Goal: Information Seeking & Learning: Learn about a topic

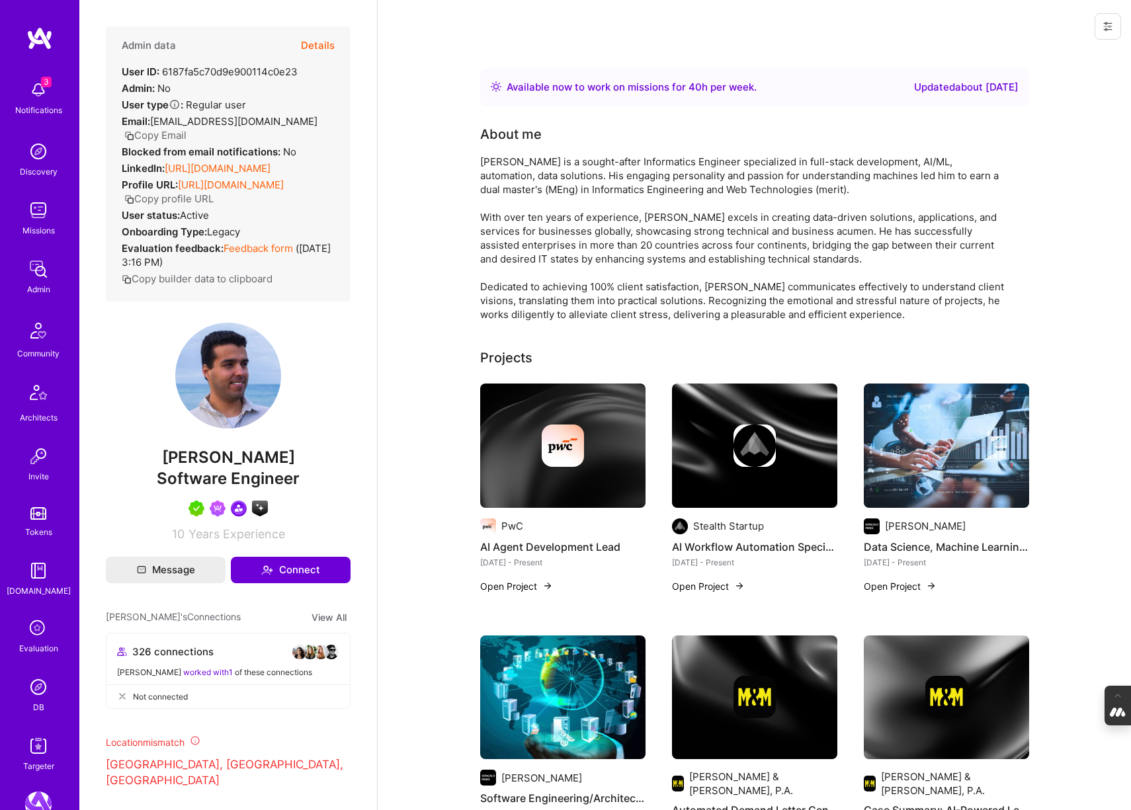
click at [36, 688] on img at bounding box center [38, 687] width 26 height 26
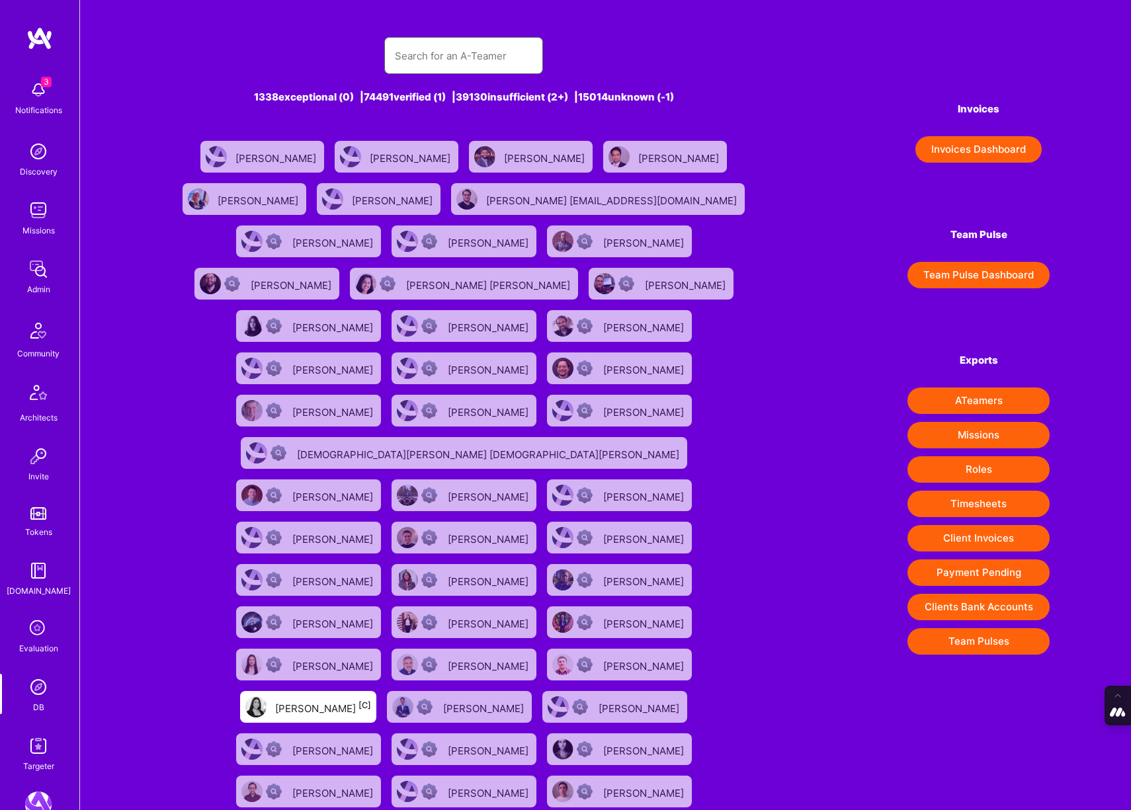
click at [474, 59] on input "text" at bounding box center [464, 56] width 138 height 34
paste input "[EMAIL_ADDRESS][DOMAIN_NAME]"
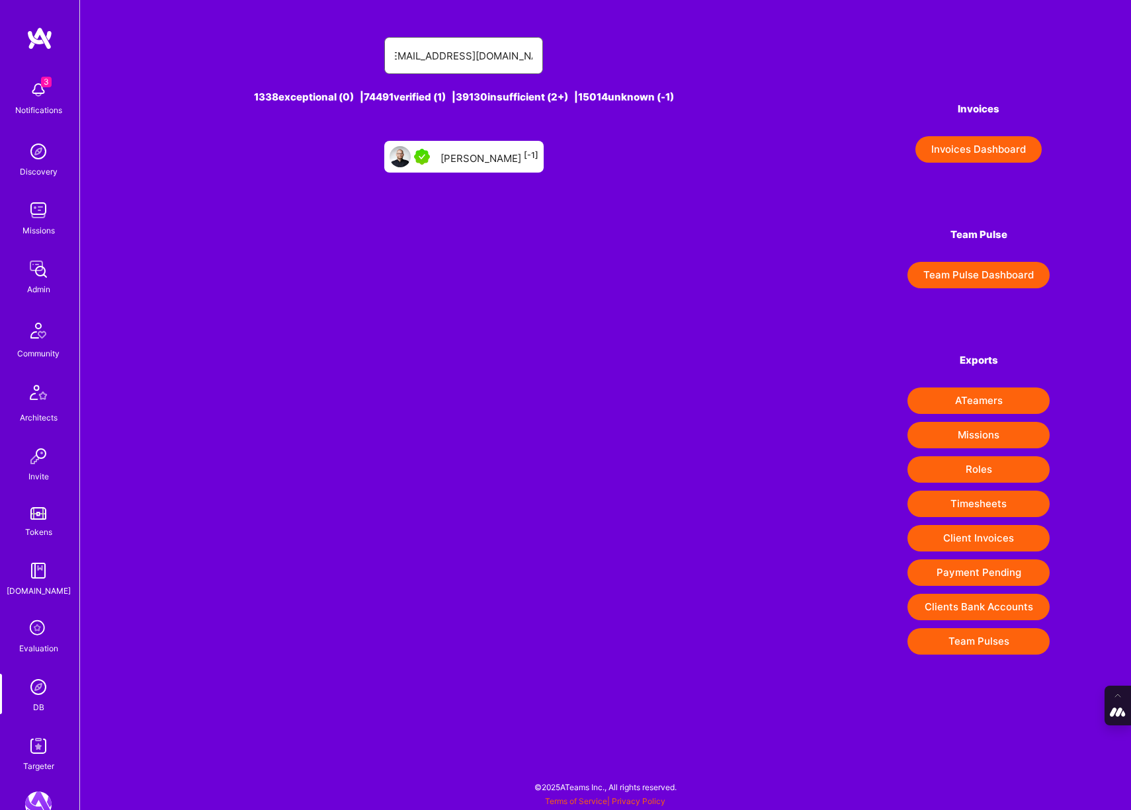
type input "[EMAIL_ADDRESS][DOMAIN_NAME]"
click at [474, 157] on div "[PERSON_NAME] [-1]" at bounding box center [489, 156] width 98 height 17
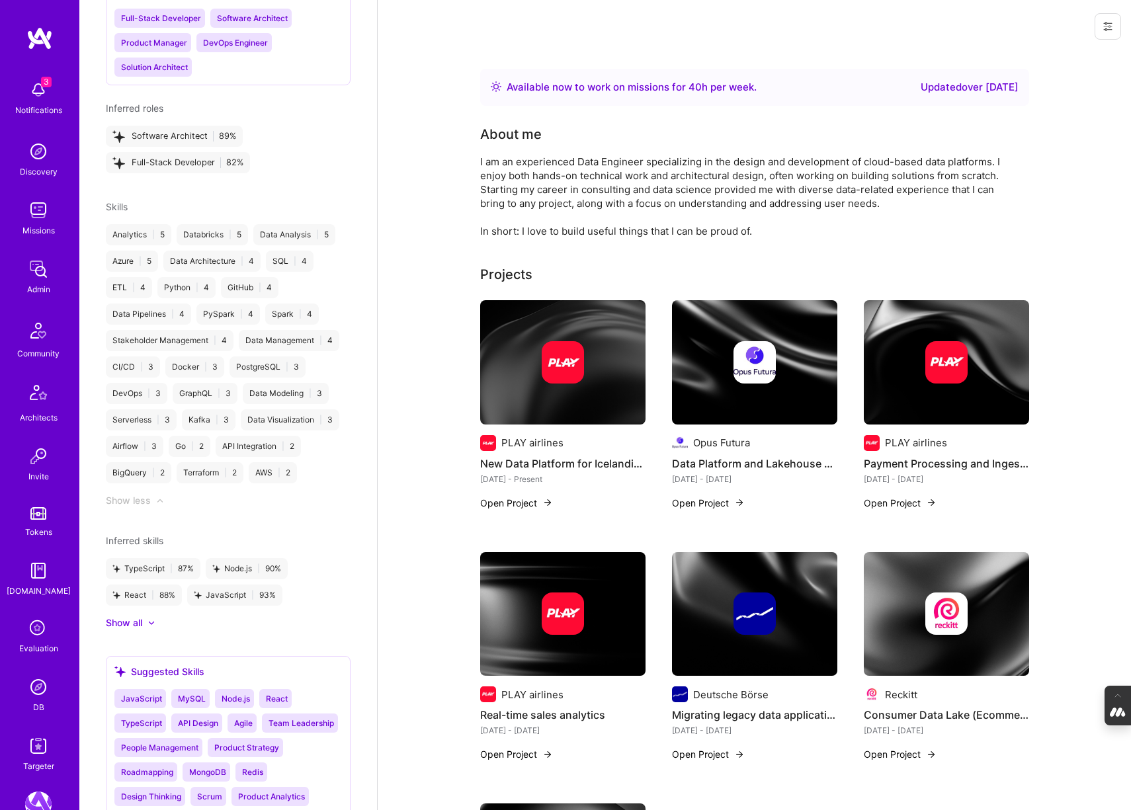
scroll to position [1040, 0]
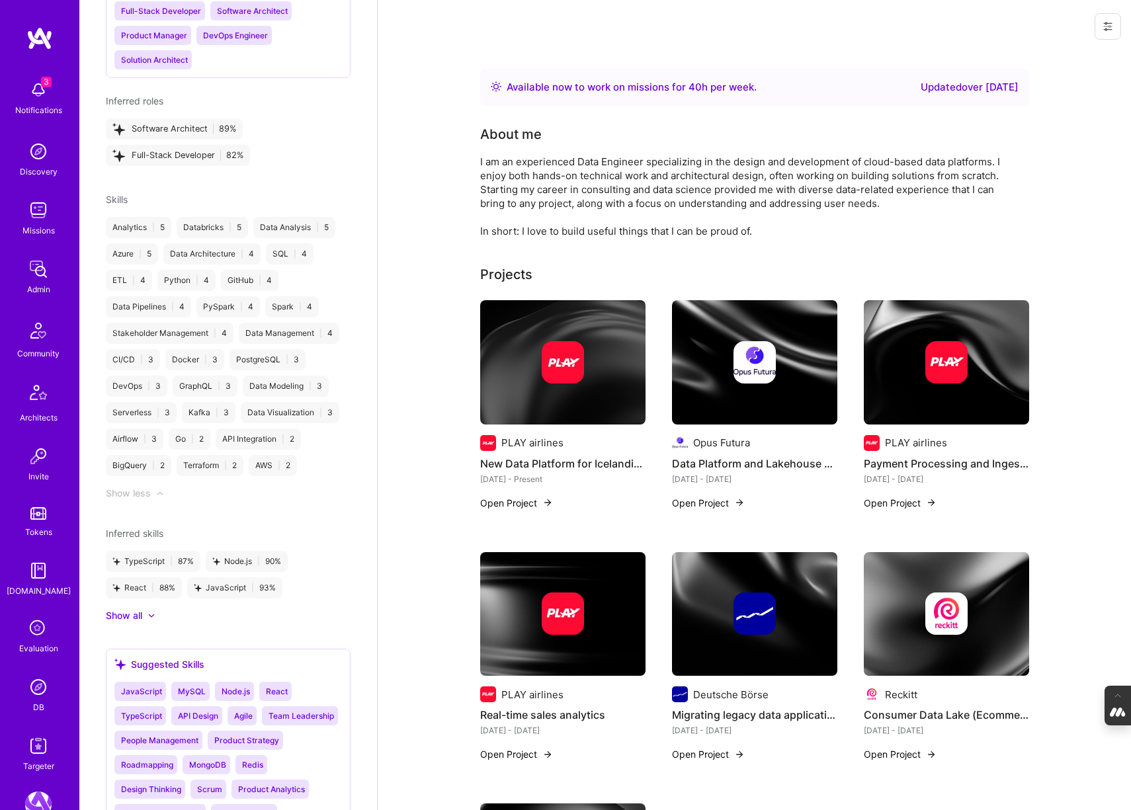
click at [526, 346] on div at bounding box center [562, 362] width 165 height 42
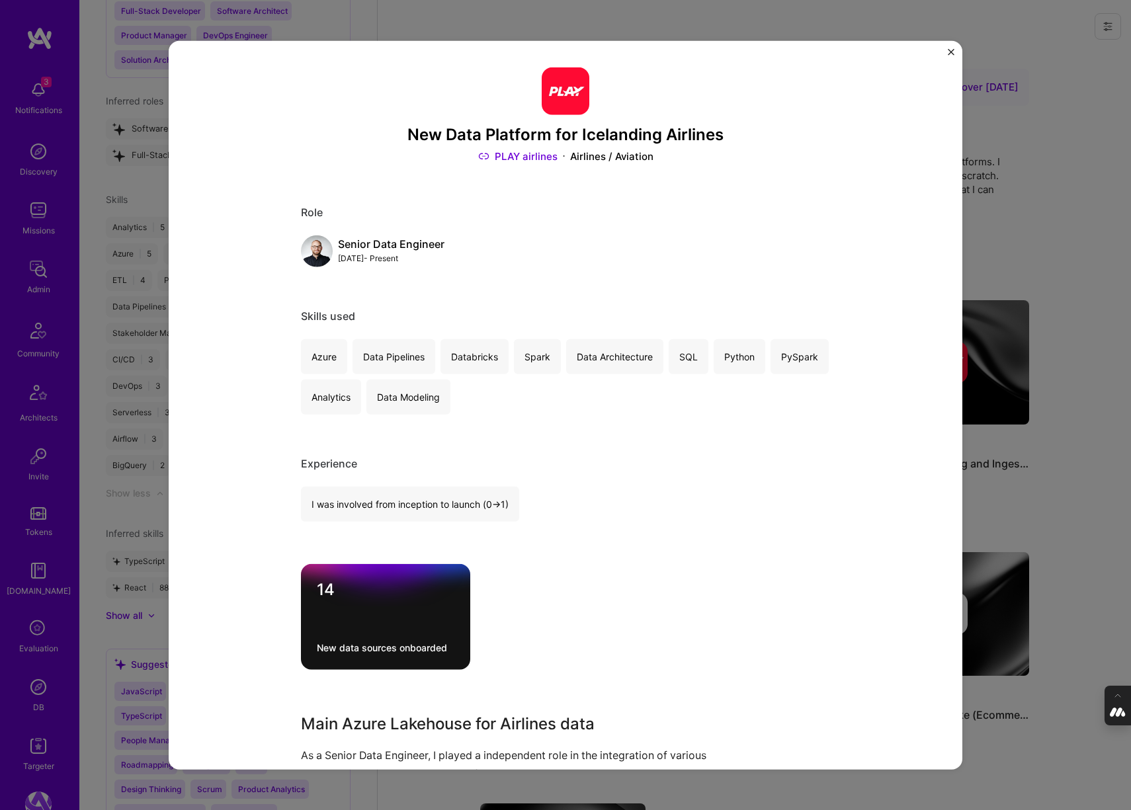
click at [526, 346] on div "Spark" at bounding box center [537, 356] width 47 height 35
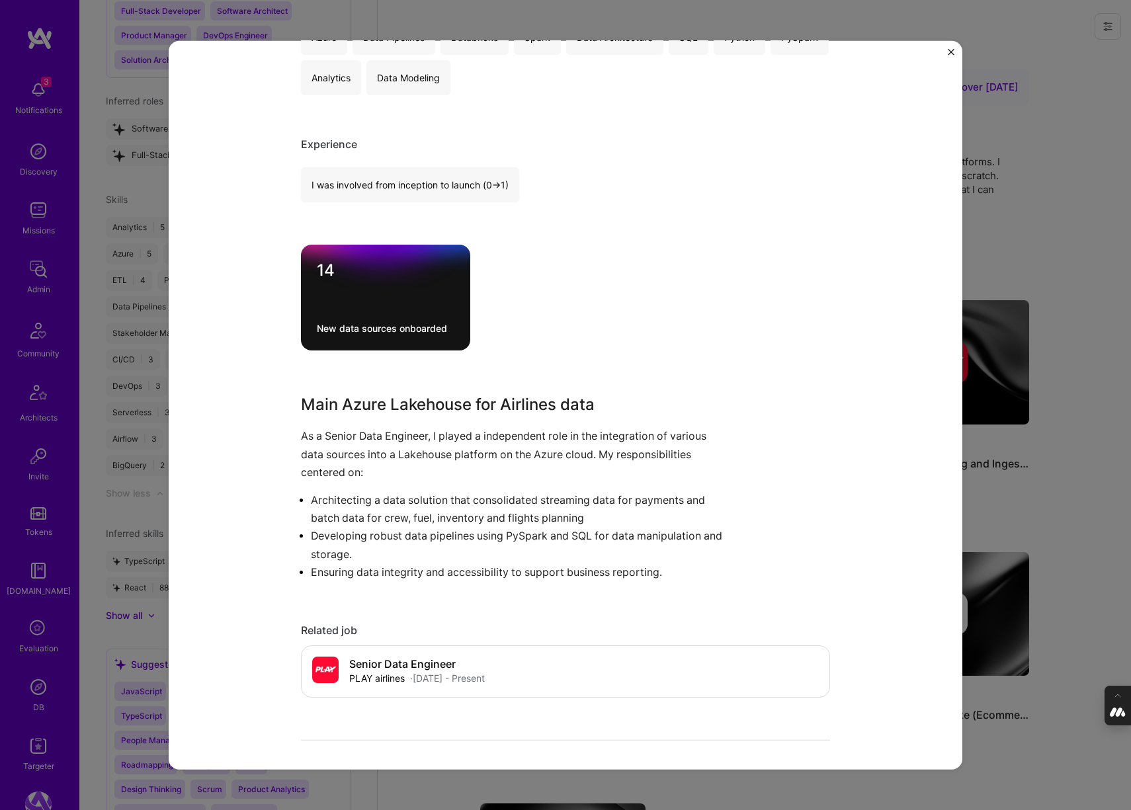
scroll to position [323, 0]
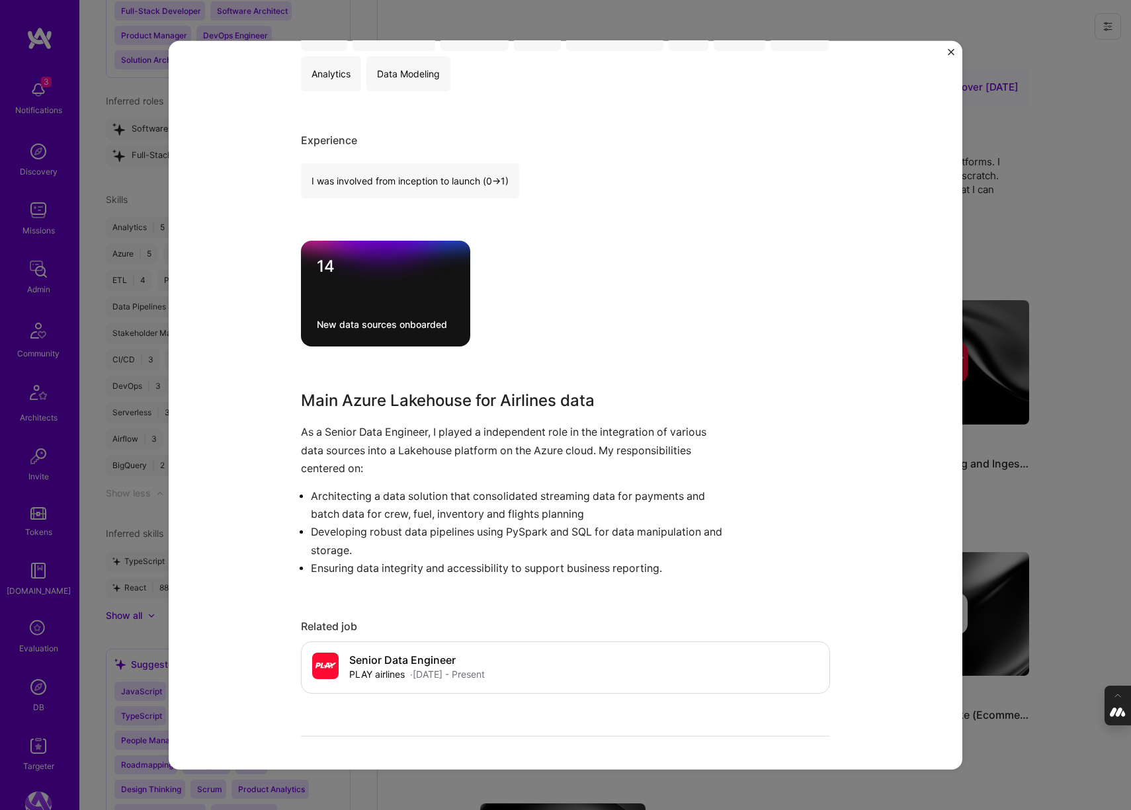
click at [1031, 254] on div "New Data Platform for Icelanding Airlines PLAY airlines Airlines / Aviation Rol…" at bounding box center [565, 405] width 1131 height 810
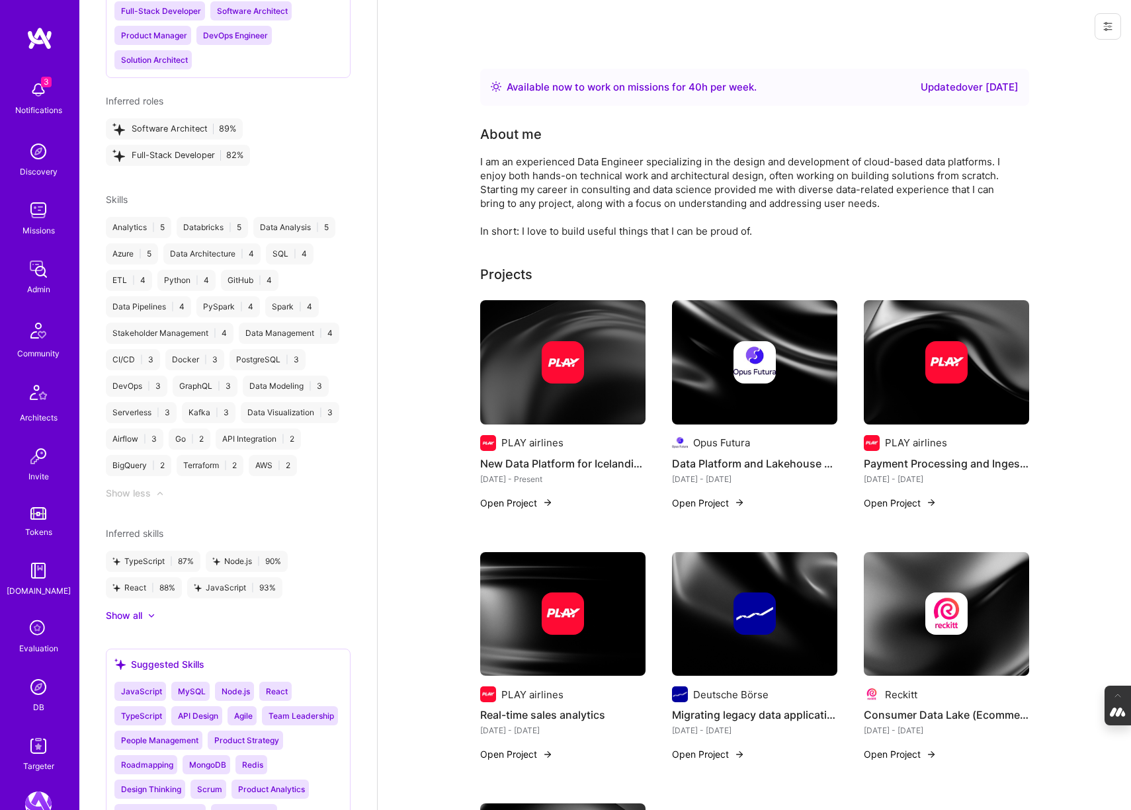
click at [748, 389] on img at bounding box center [754, 362] width 165 height 124
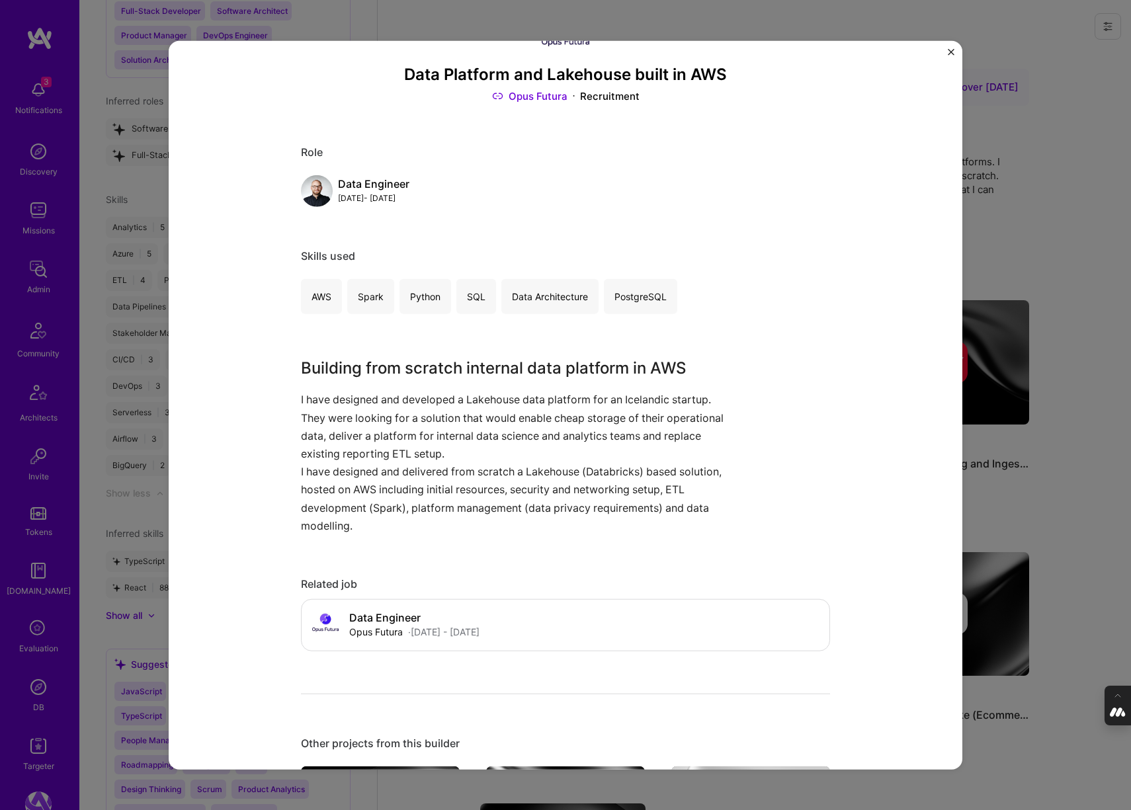
scroll to position [71, 0]
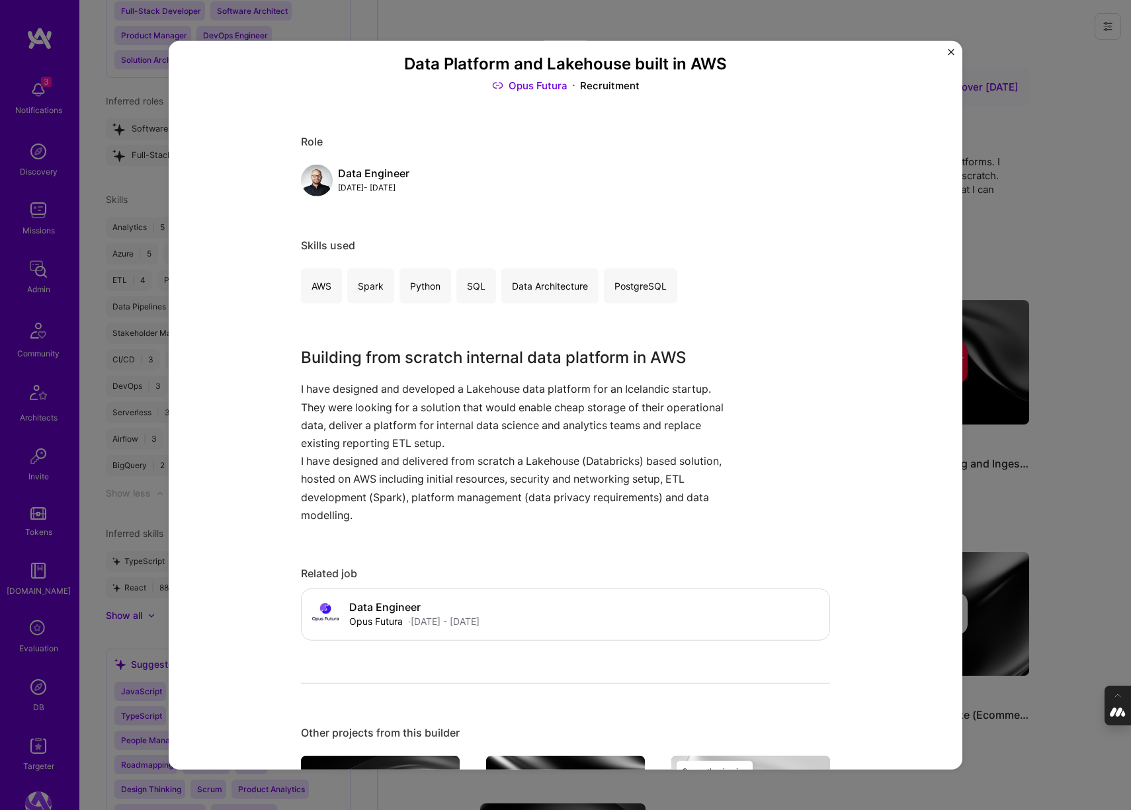
click at [1008, 245] on div "Data Platform and Lakehouse built in AWS Opus Futura Recruitment Role Data Engi…" at bounding box center [565, 405] width 1131 height 810
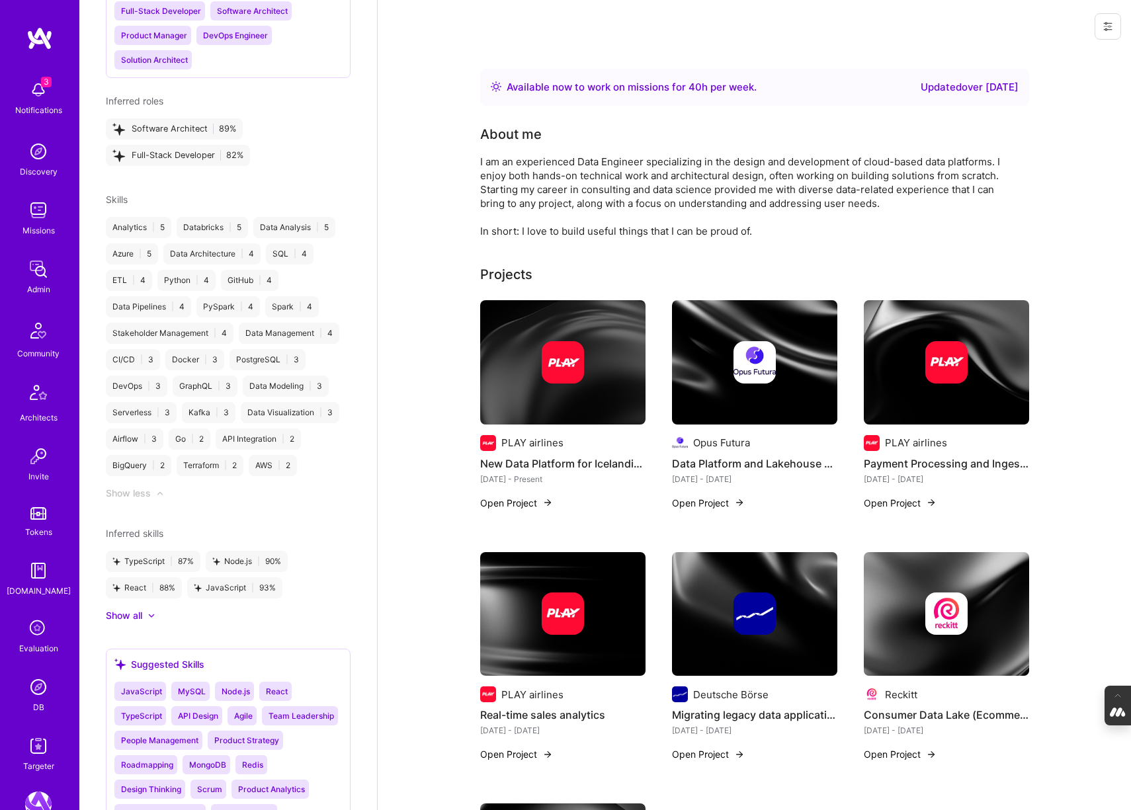
click at [950, 410] on img at bounding box center [946, 362] width 165 height 124
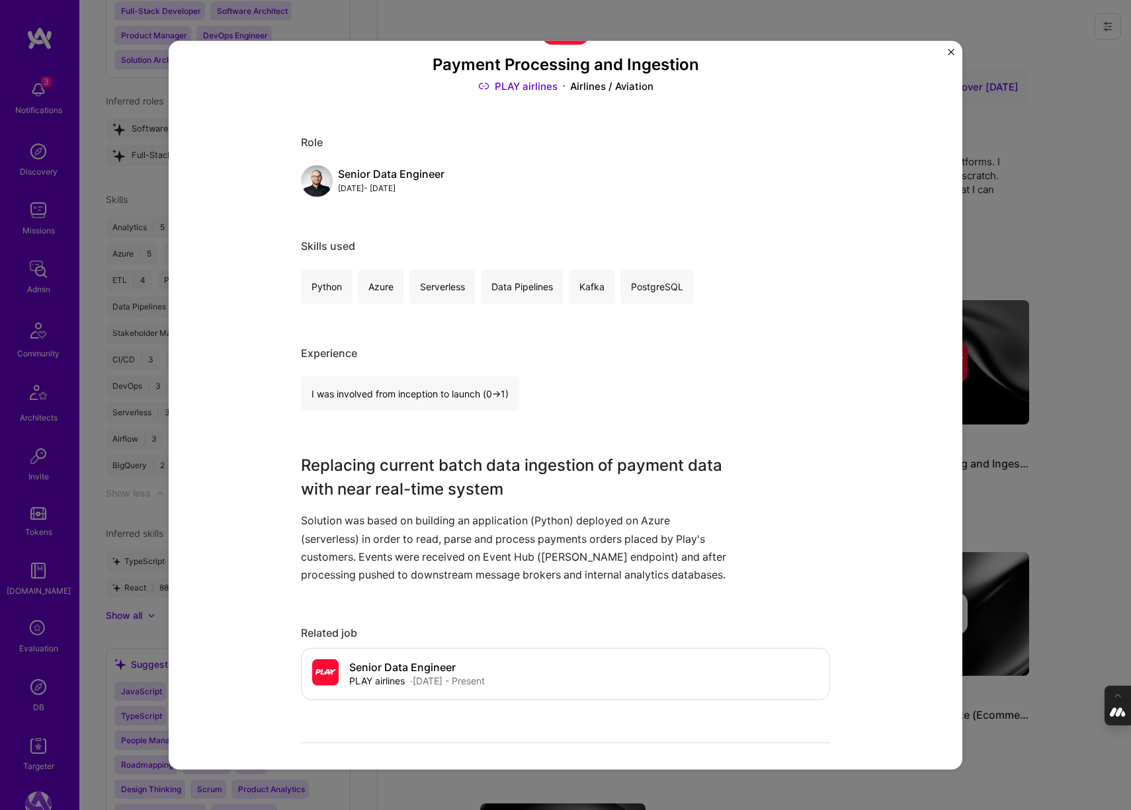
scroll to position [83, 0]
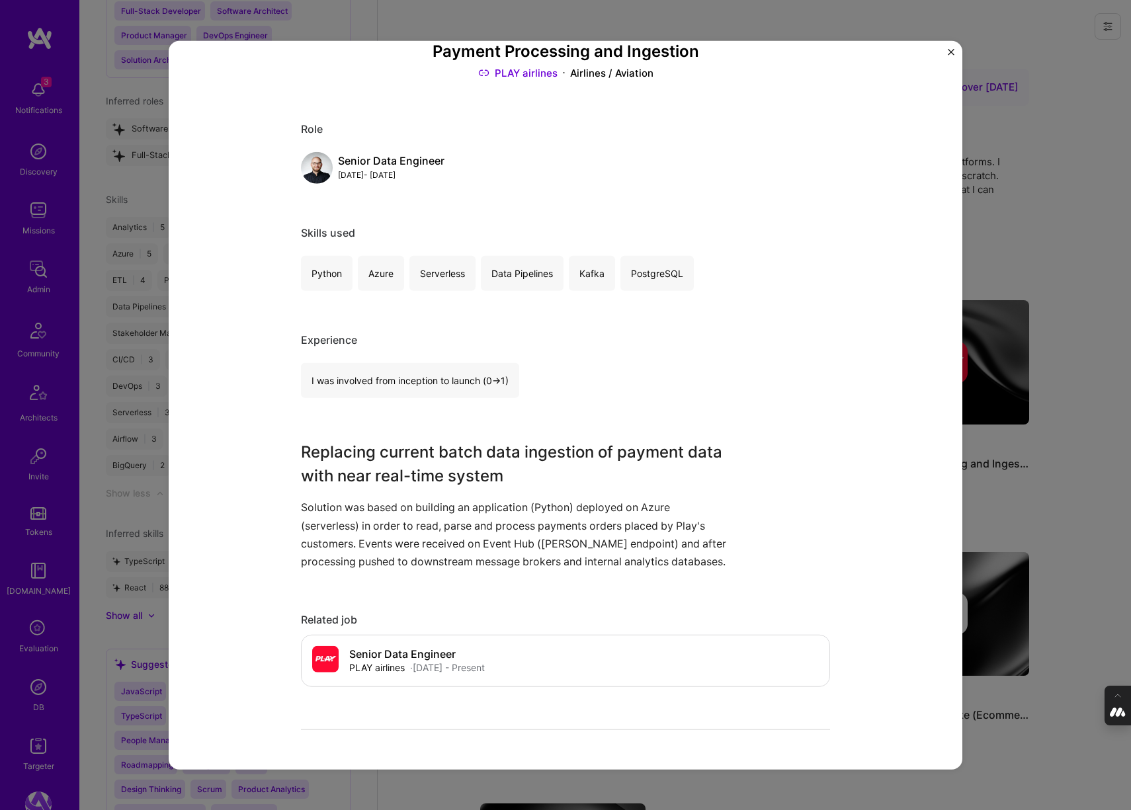
click at [1026, 235] on div "Payment Processing and Ingestion PLAY airlines Airlines / Aviation Role Senior …" at bounding box center [565, 405] width 1131 height 810
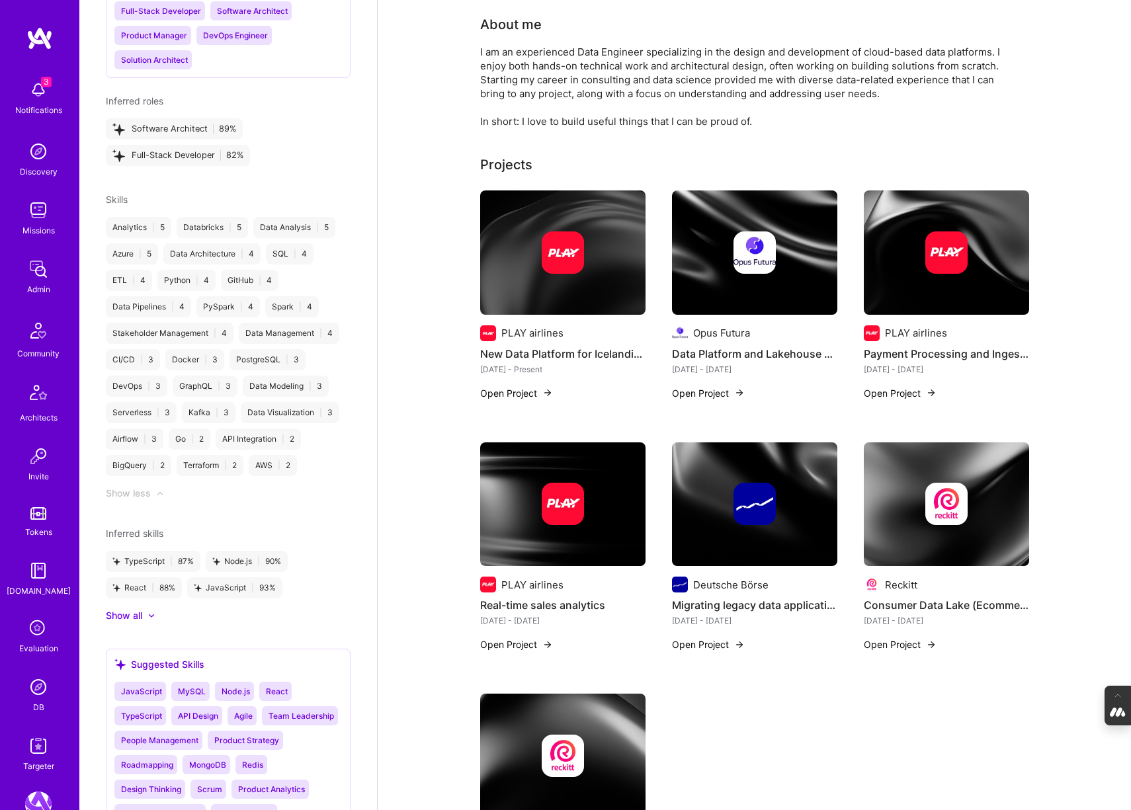
scroll to position [112, 0]
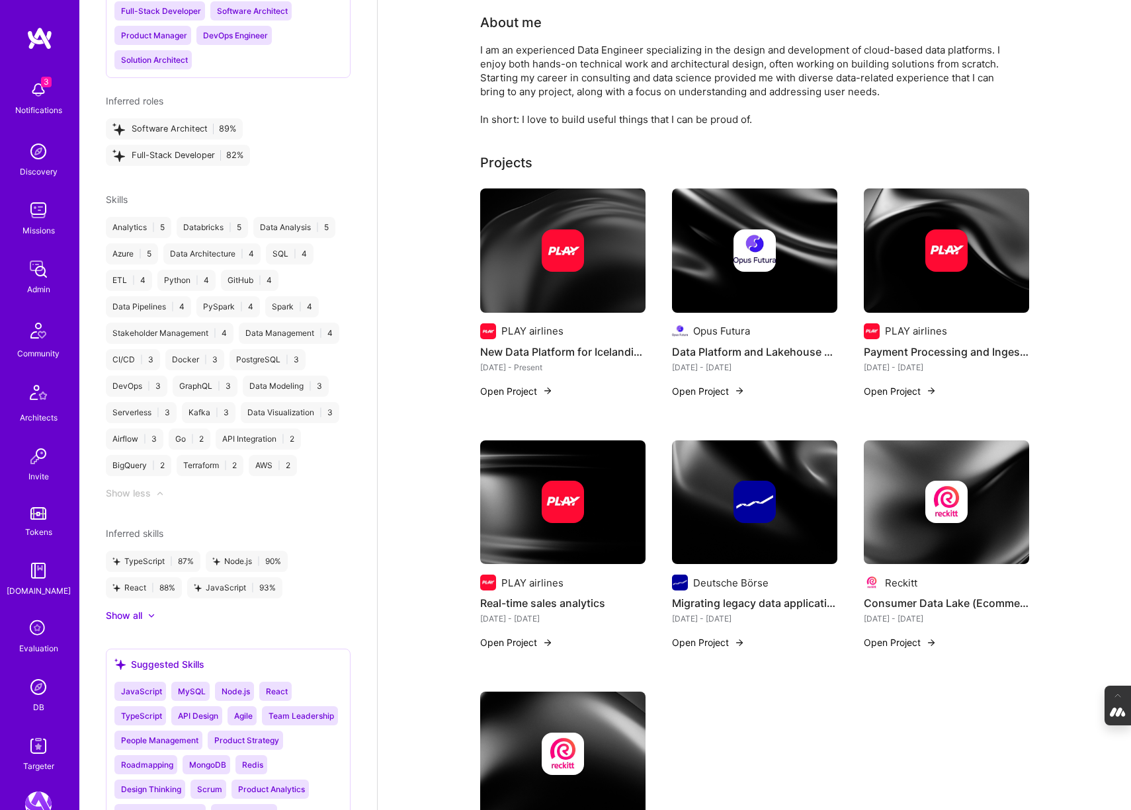
click at [586, 506] on div at bounding box center [562, 502] width 165 height 42
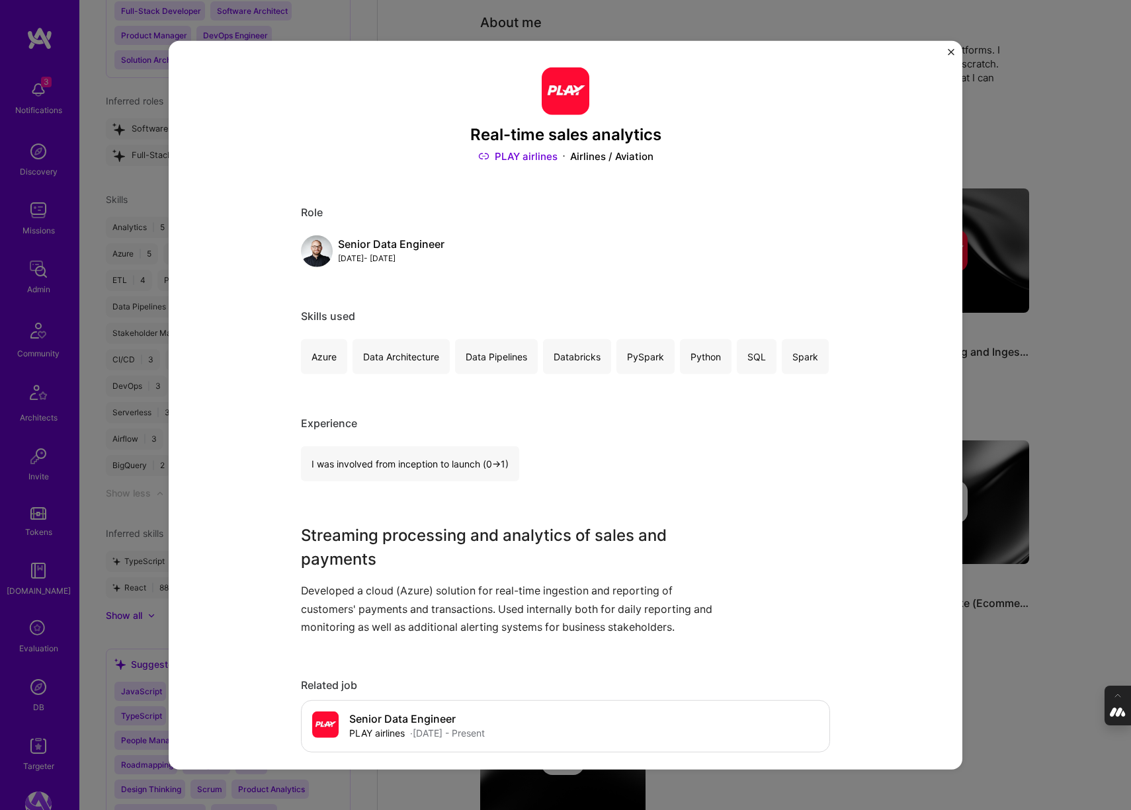
click at [1002, 391] on div "Real-time sales analytics PLAY airlines Airlines / Aviation Role Senior Data En…" at bounding box center [565, 405] width 1131 height 810
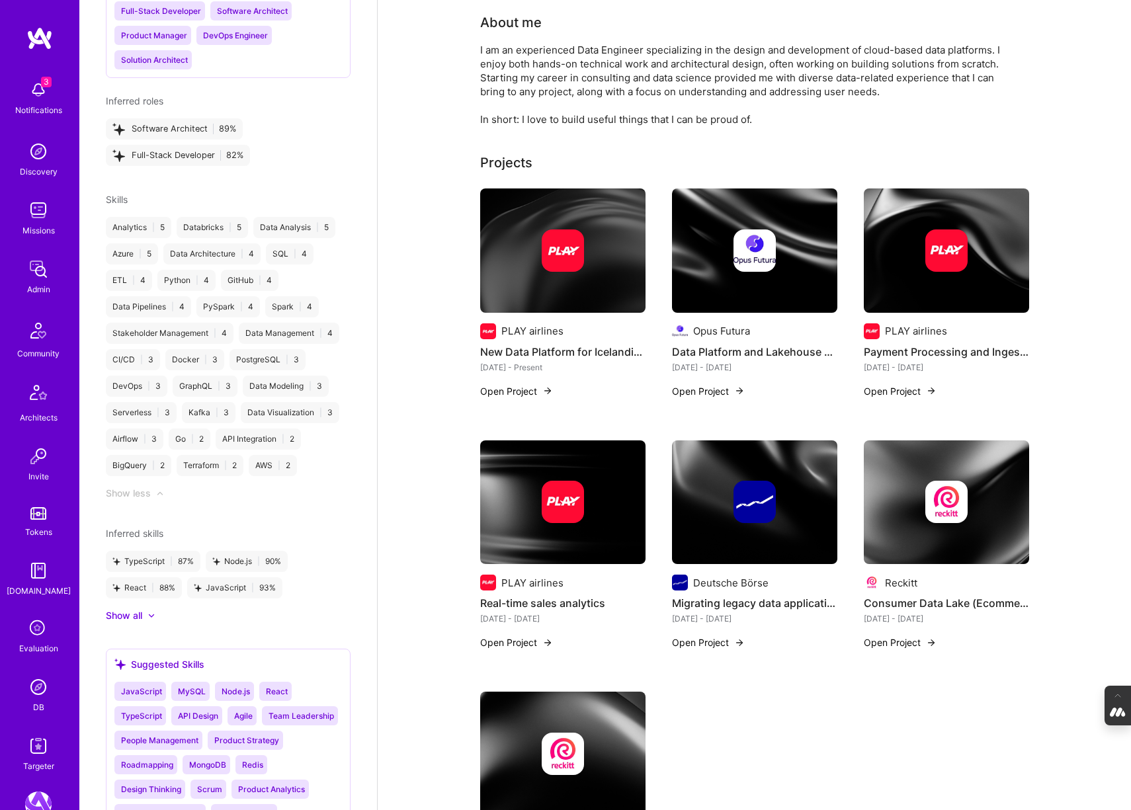
click at [750, 522] on img at bounding box center [754, 502] width 42 height 42
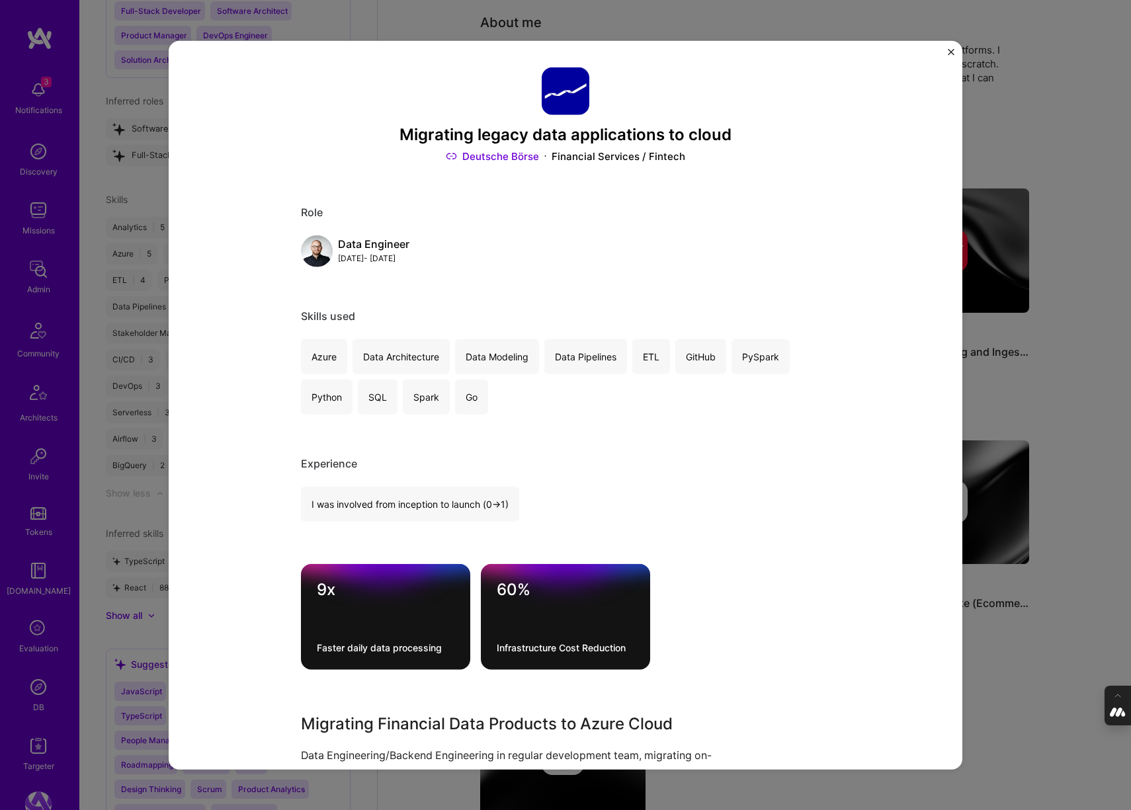
click at [1006, 410] on div "Migrating legacy data applications to cloud Deutsche Börse Financial Services /…" at bounding box center [565, 405] width 1131 height 810
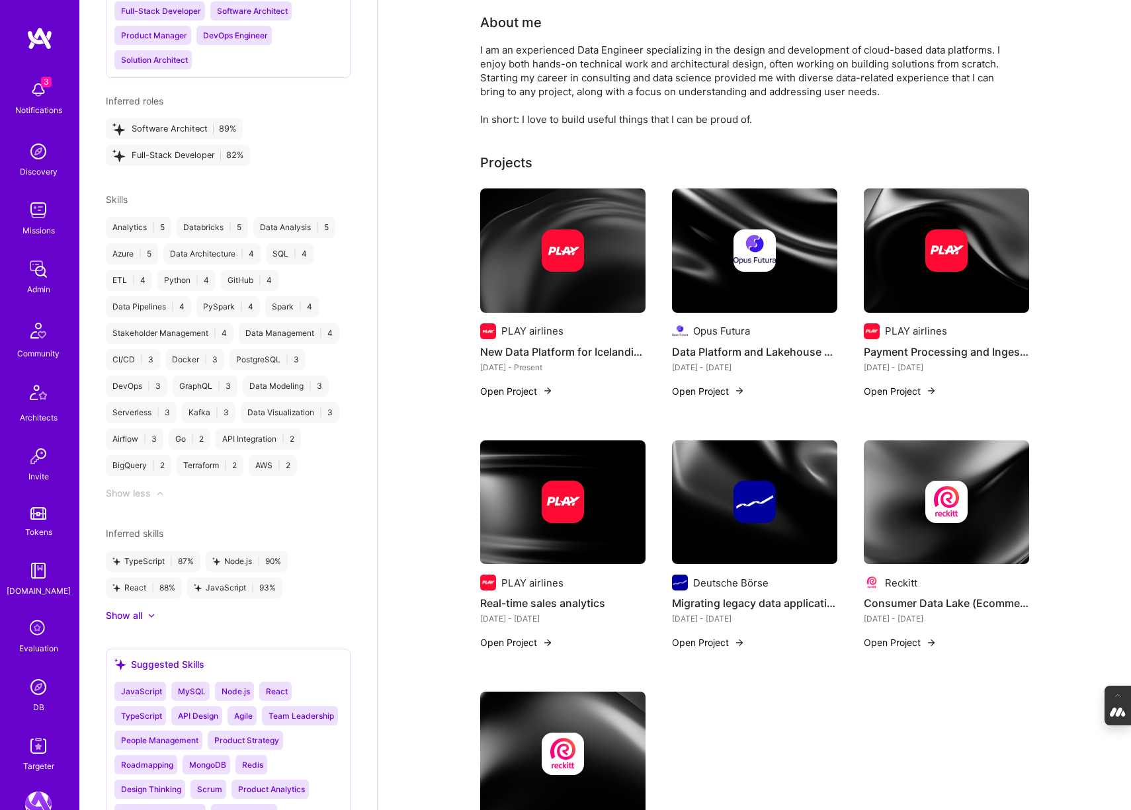
click at [938, 511] on img at bounding box center [946, 502] width 42 height 42
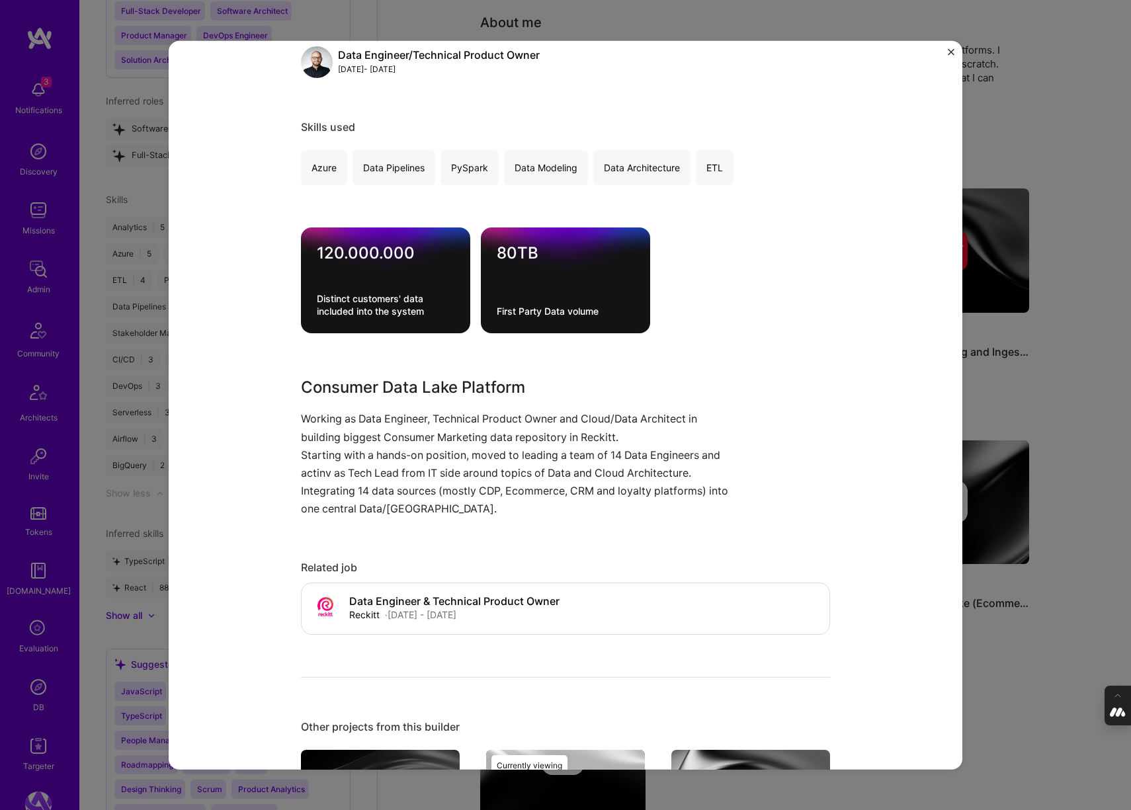
scroll to position [191, 0]
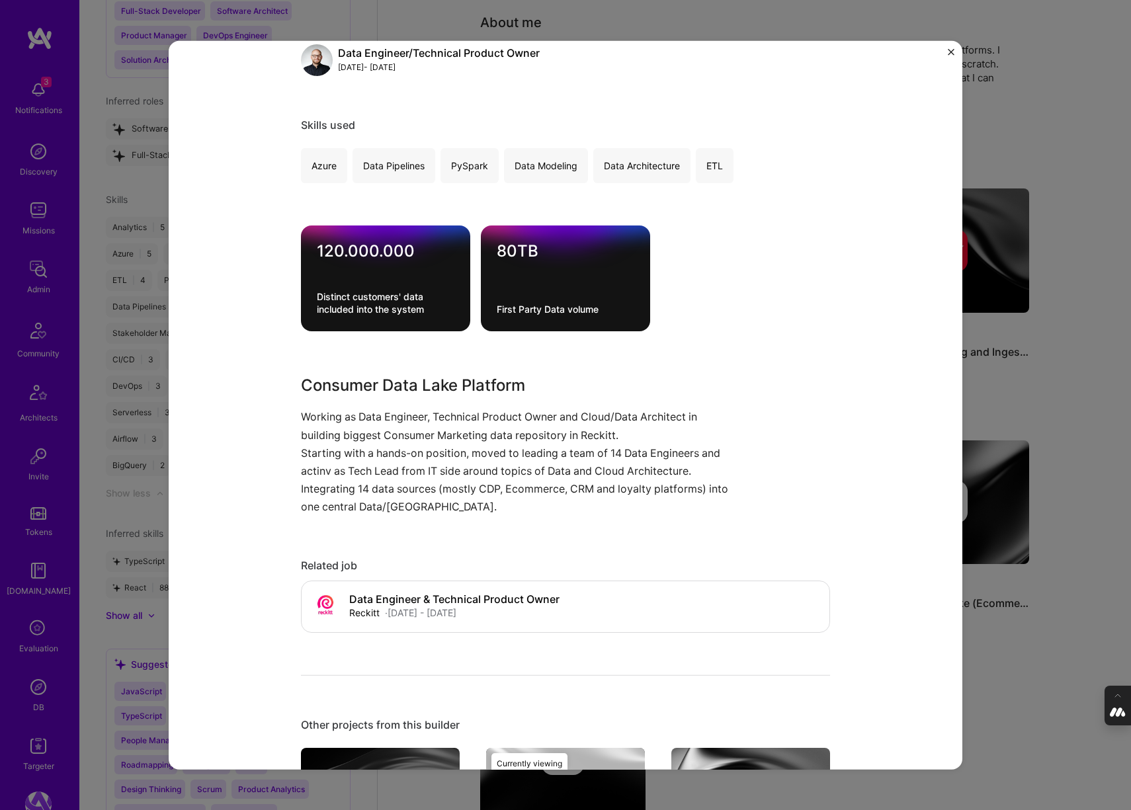
click at [994, 383] on div "Consumer Data Lake (Ecommerce, CRM) Reckitt CPG Role Data Engineer/Technical Pr…" at bounding box center [565, 405] width 1131 height 810
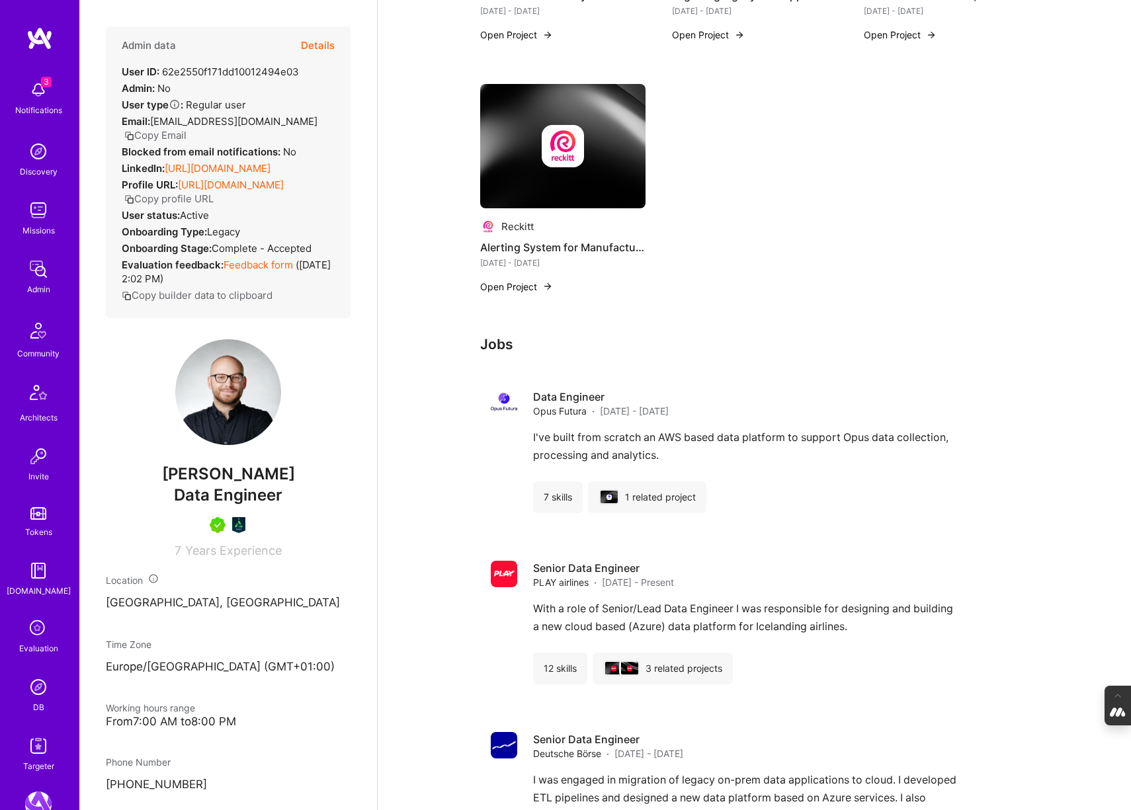
click at [221, 175] on link "[URL][DOMAIN_NAME]" at bounding box center [218, 168] width 106 height 13
click at [259, 175] on link "[URL][DOMAIN_NAME]" at bounding box center [218, 168] width 106 height 13
click at [311, 46] on button "Details" at bounding box center [318, 45] width 34 height 38
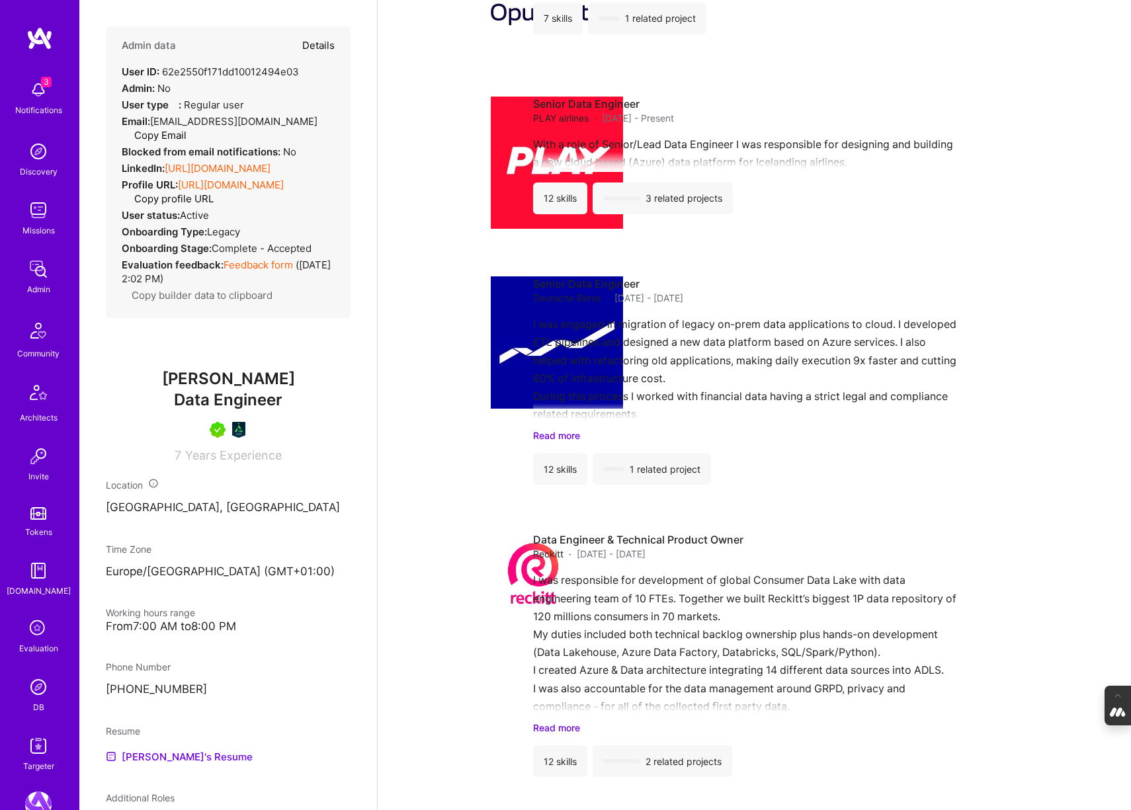
scroll to position [725, 0]
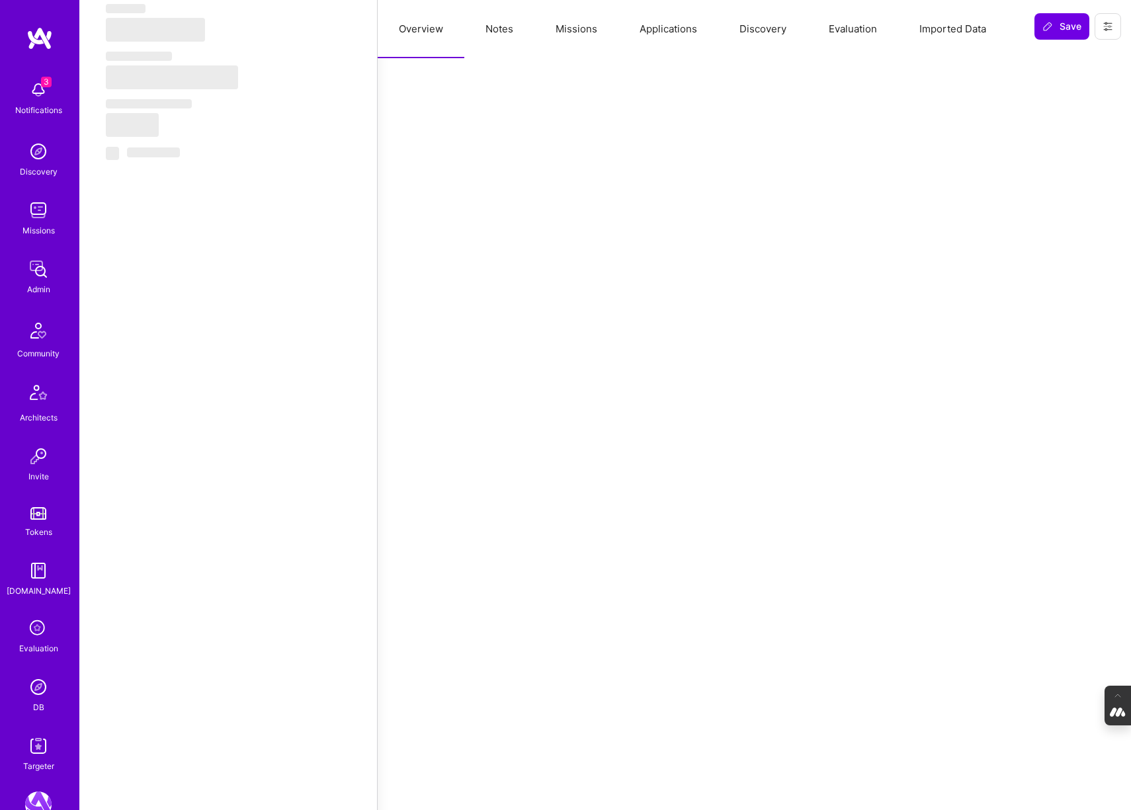
click at [836, 43] on button "Evaluation" at bounding box center [852, 29] width 91 height 58
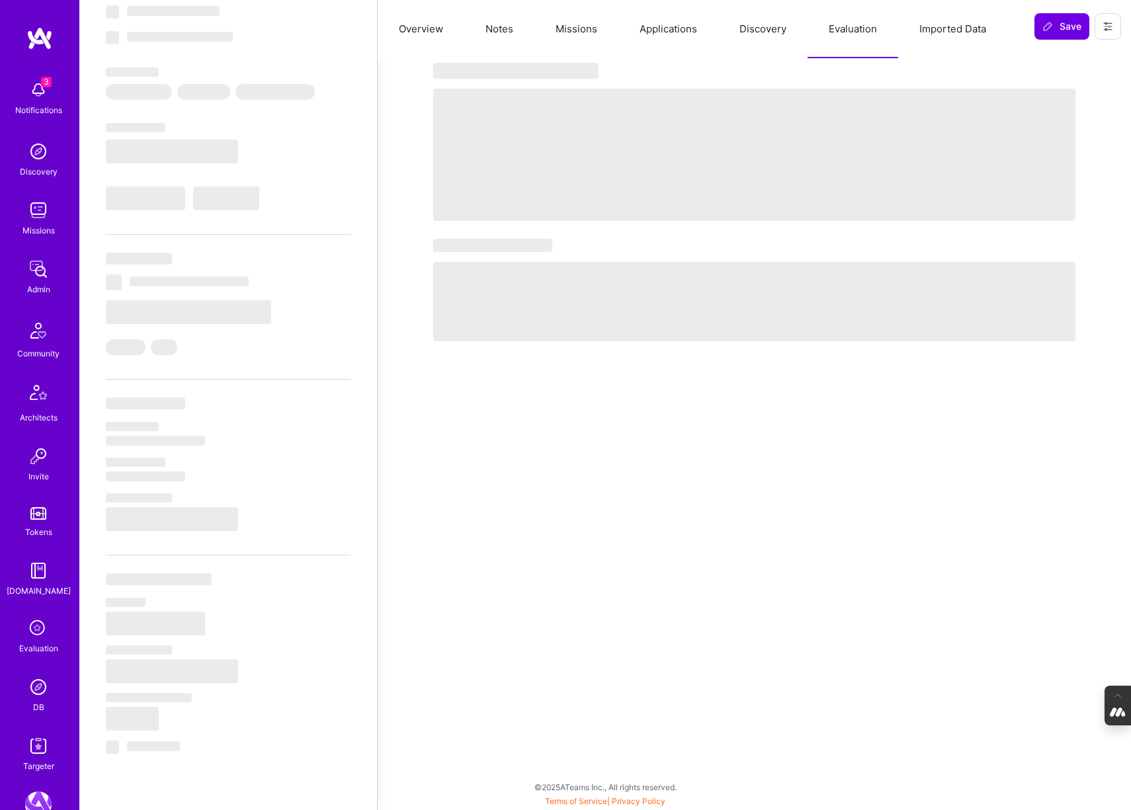
scroll to position [131, 0]
type textarea "x"
select select "Right Now"
select select "7"
select select "4"
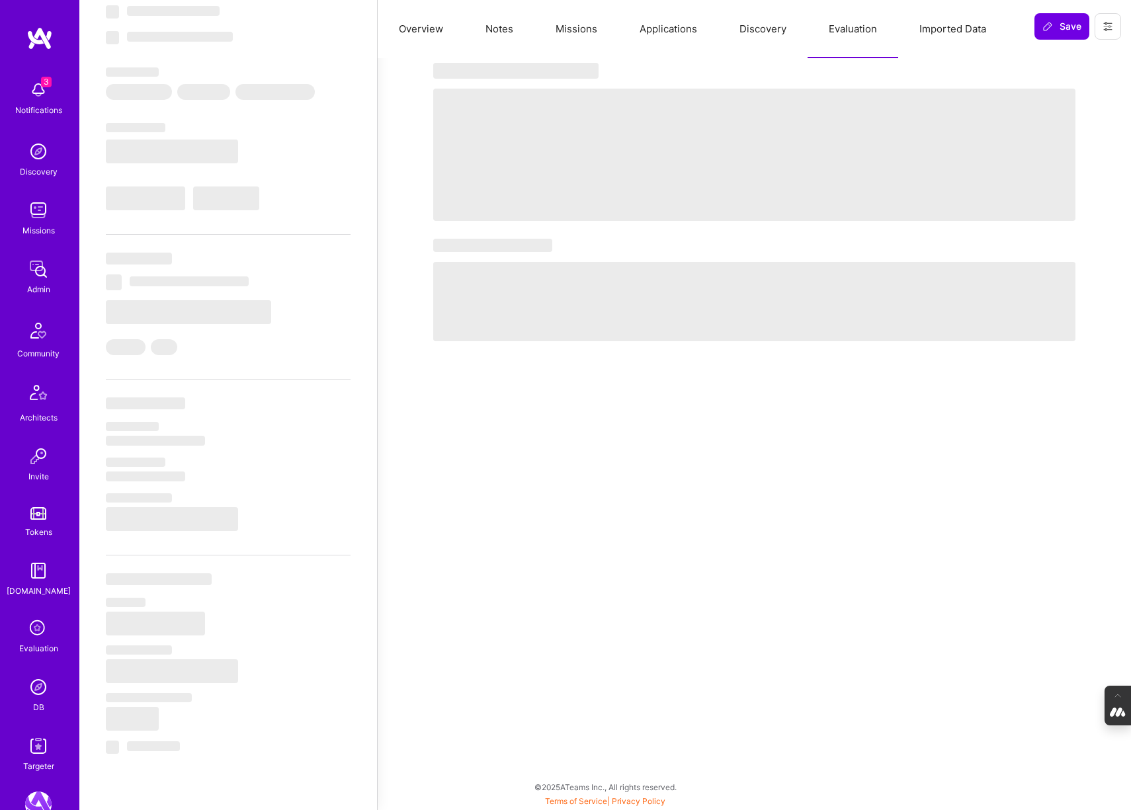
select select "6"
select select "7"
select select "PL"
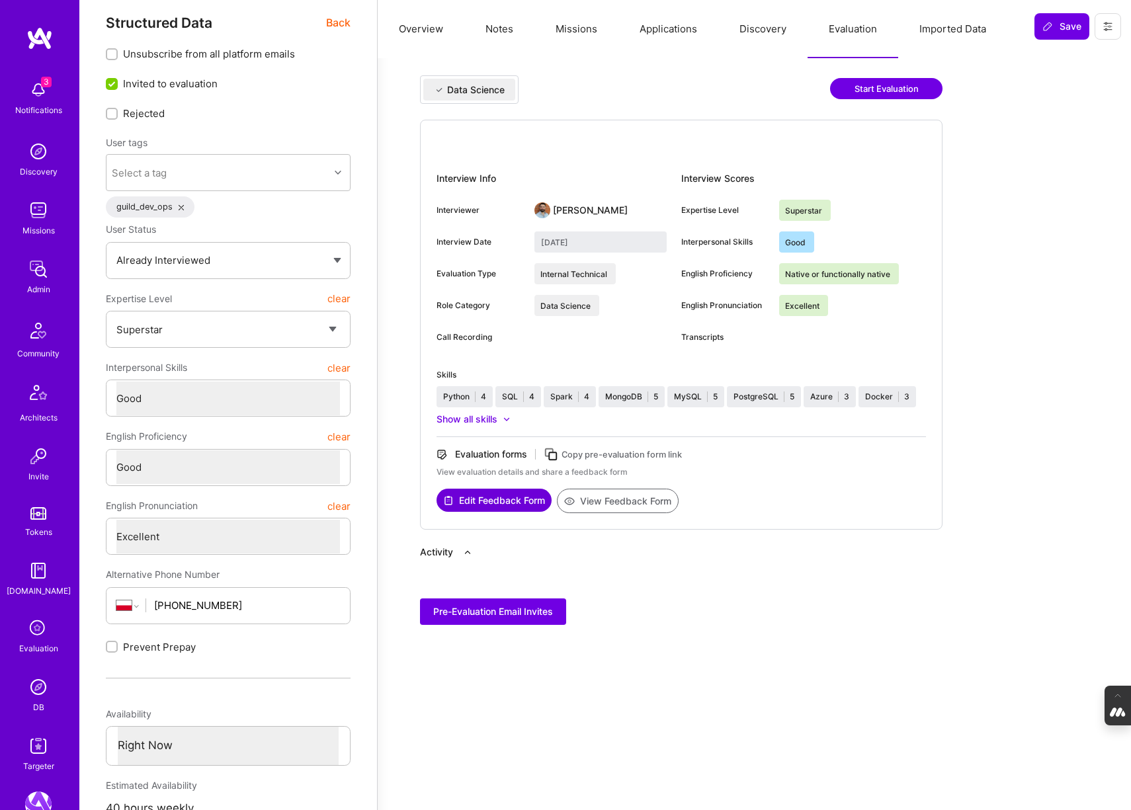
scroll to position [0, 0]
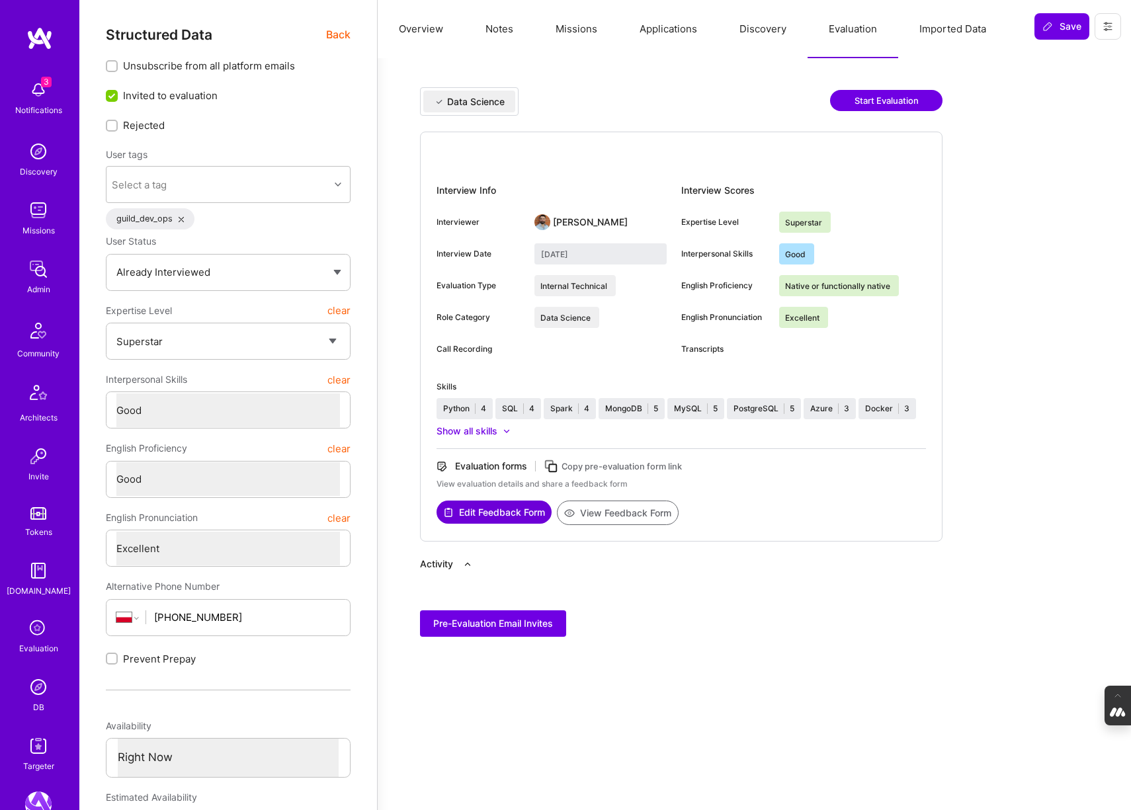
click at [764, 32] on button "Discovery" at bounding box center [762, 29] width 89 height 58
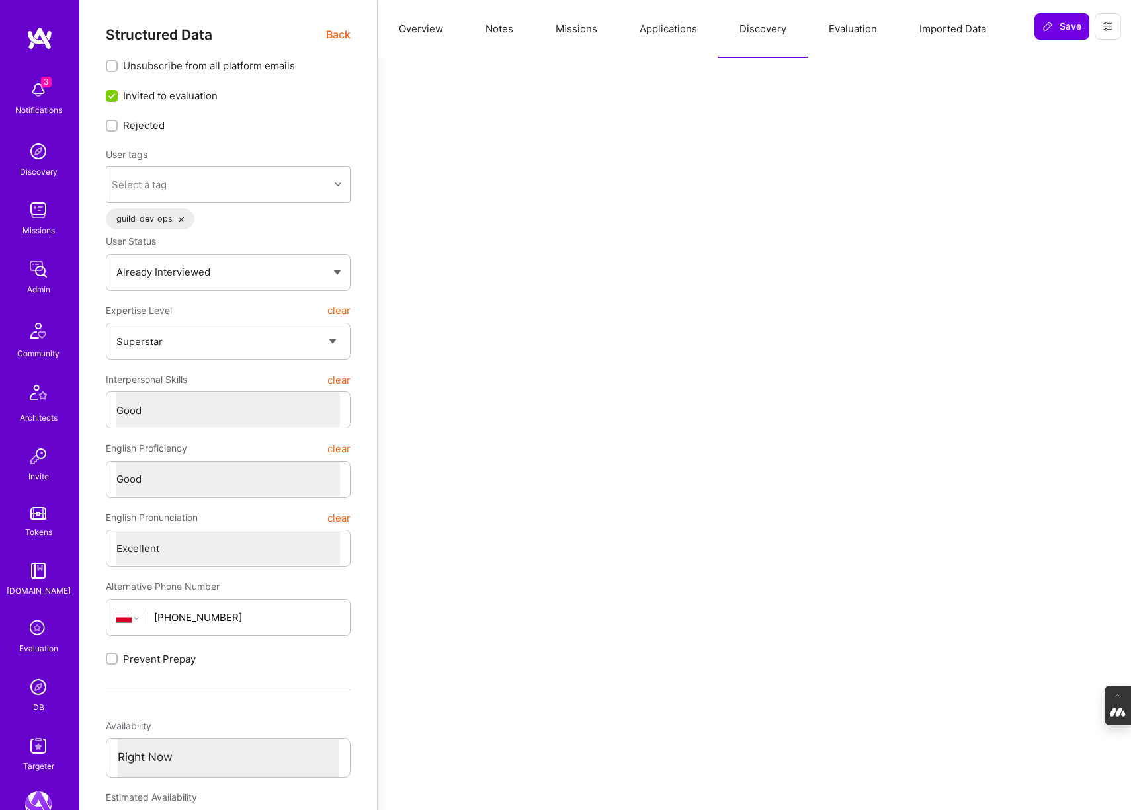
click at [654, 32] on button "Applications" at bounding box center [668, 29] width 100 height 58
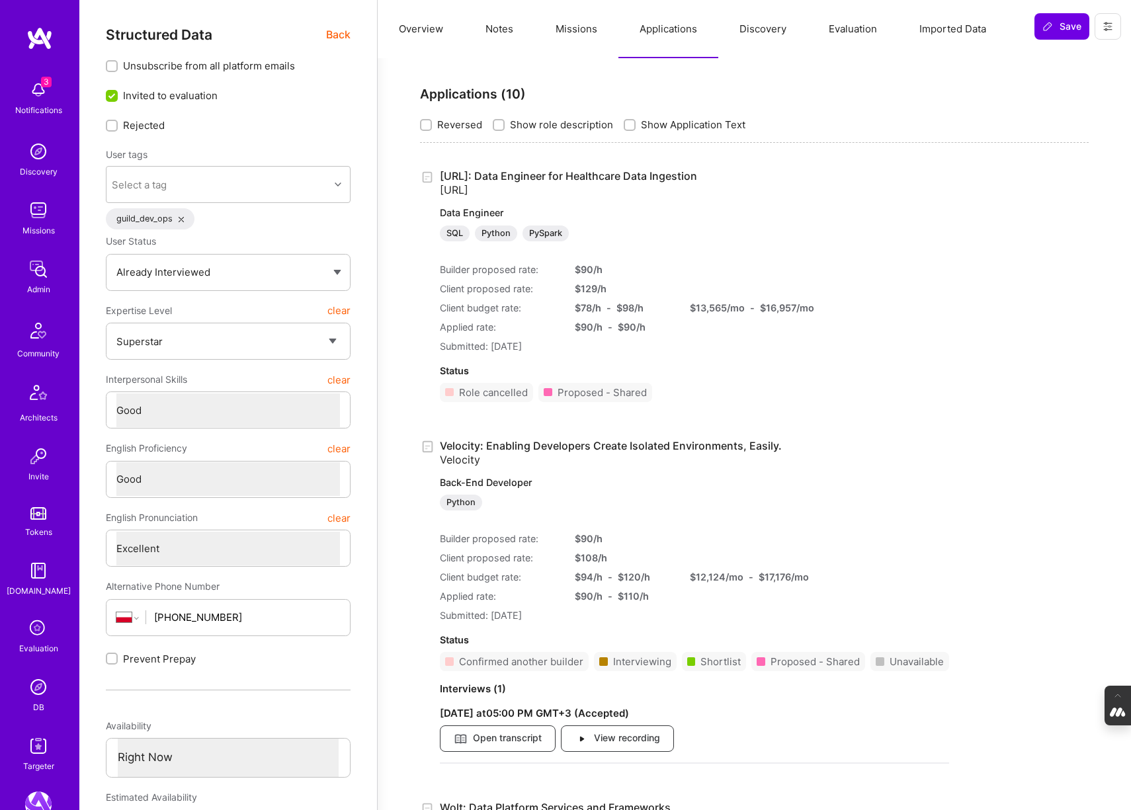
click at [421, 29] on button "Overview" at bounding box center [421, 29] width 87 height 58
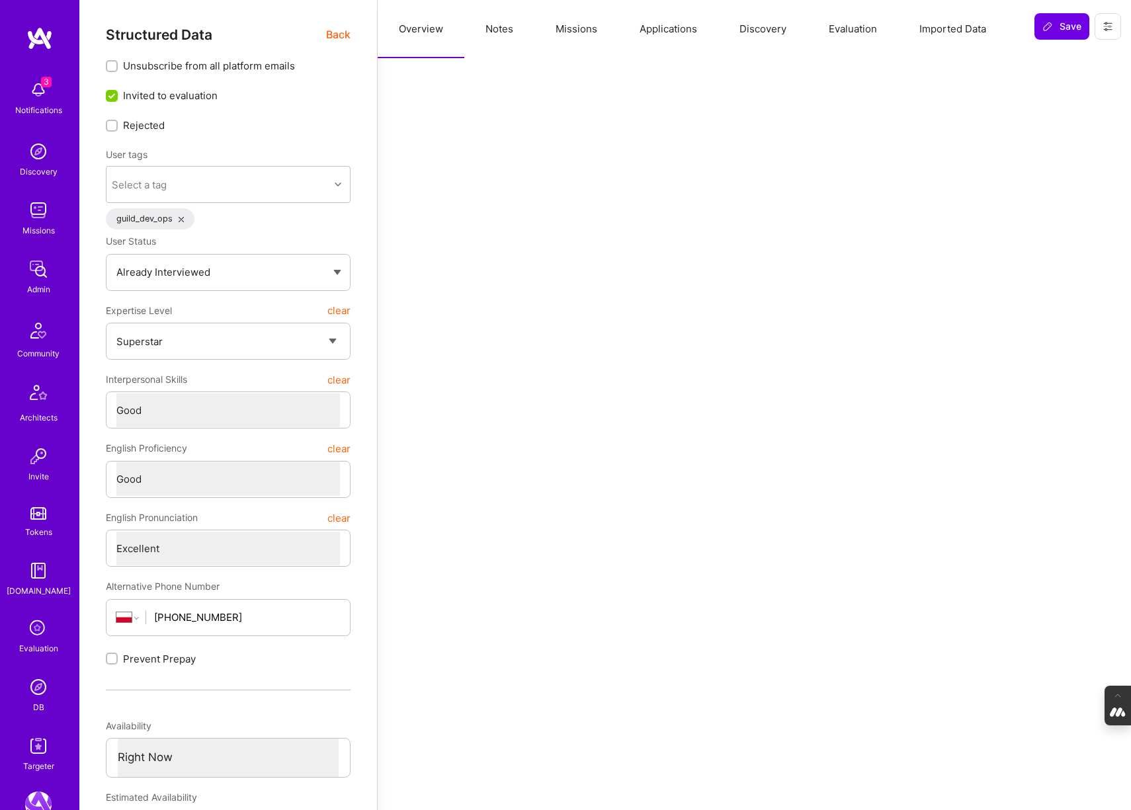
click at [337, 35] on span "Back" at bounding box center [338, 34] width 24 height 17
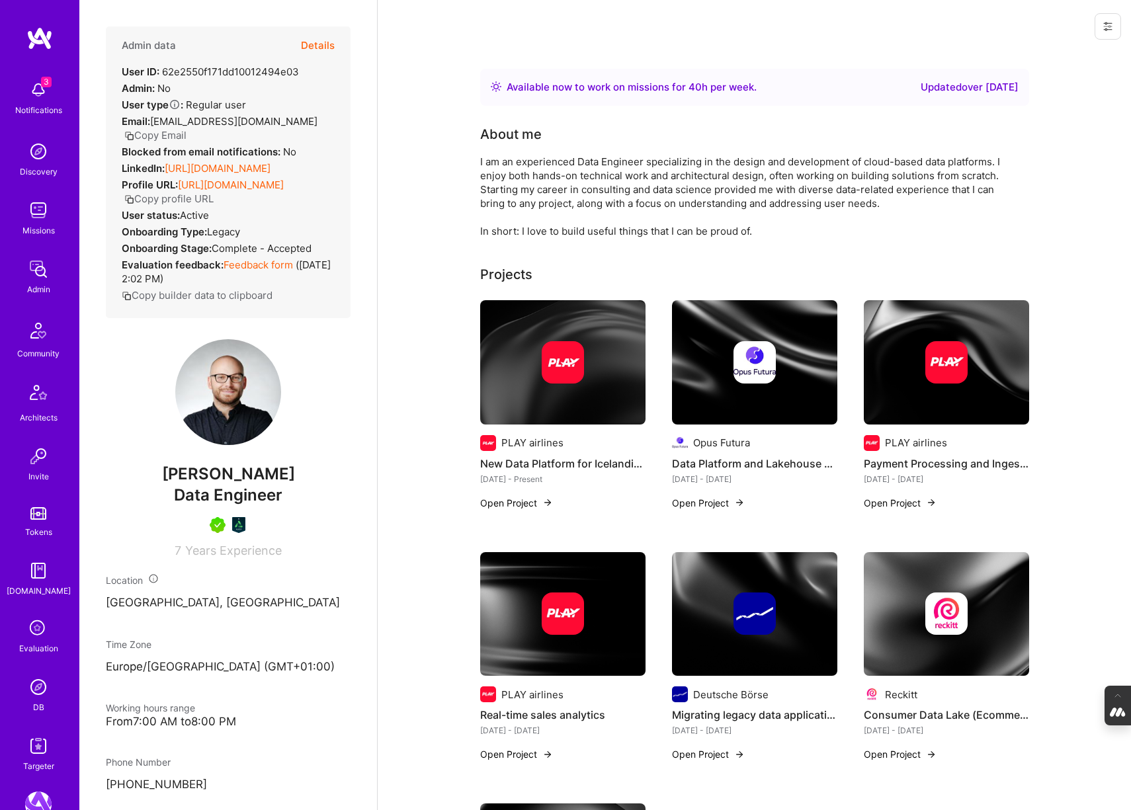
click at [228, 175] on link "[URL][DOMAIN_NAME]" at bounding box center [218, 168] width 106 height 13
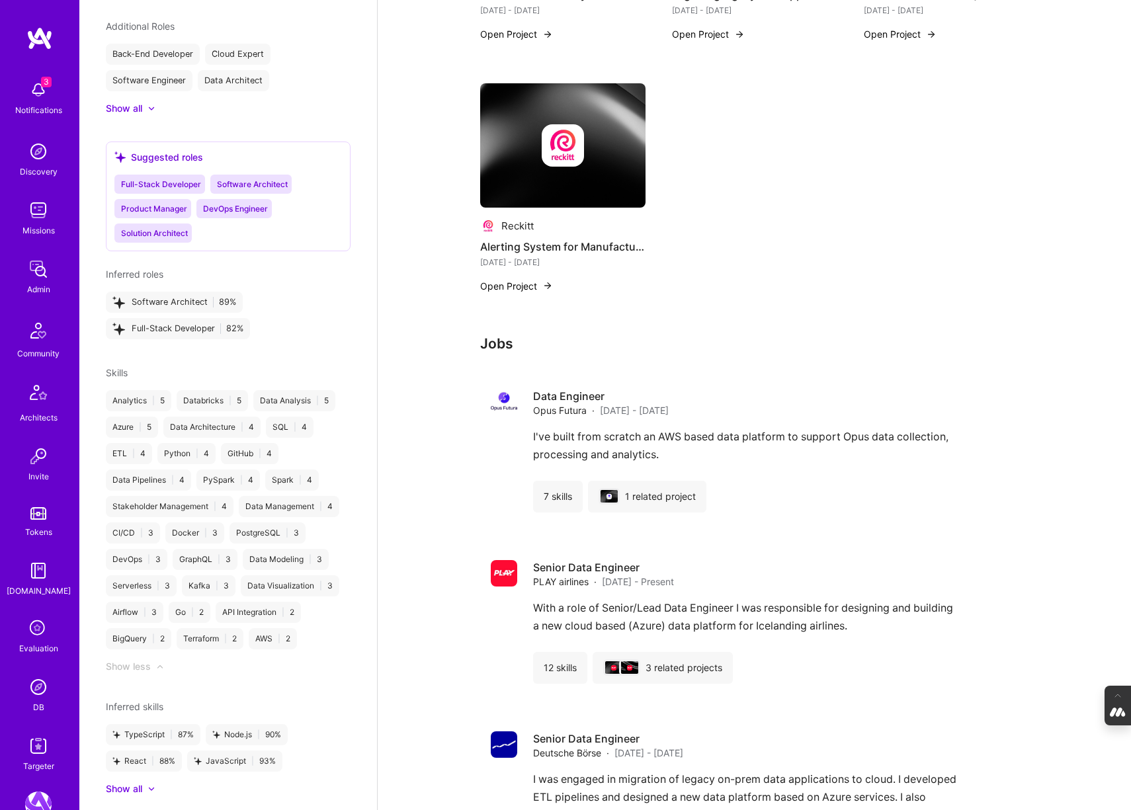
scroll to position [660, 0]
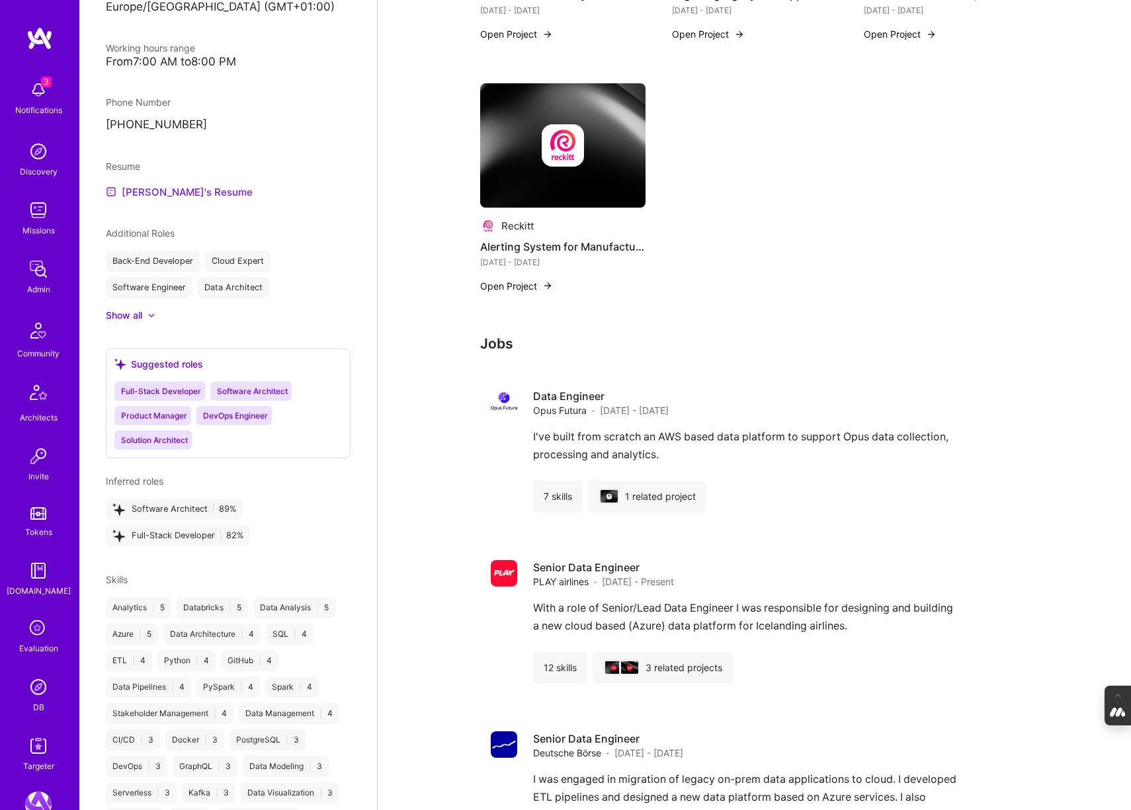
click at [176, 200] on link "[PERSON_NAME]'s Resume" at bounding box center [179, 192] width 147 height 16
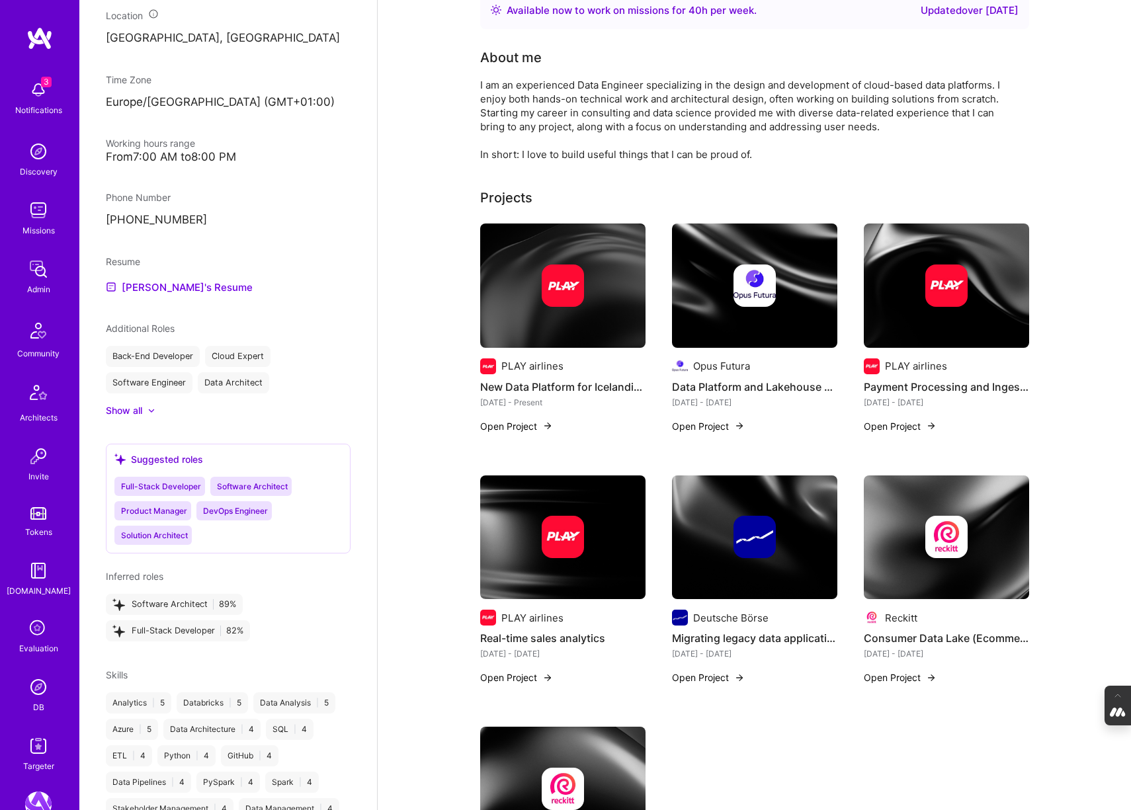
scroll to position [76, 0]
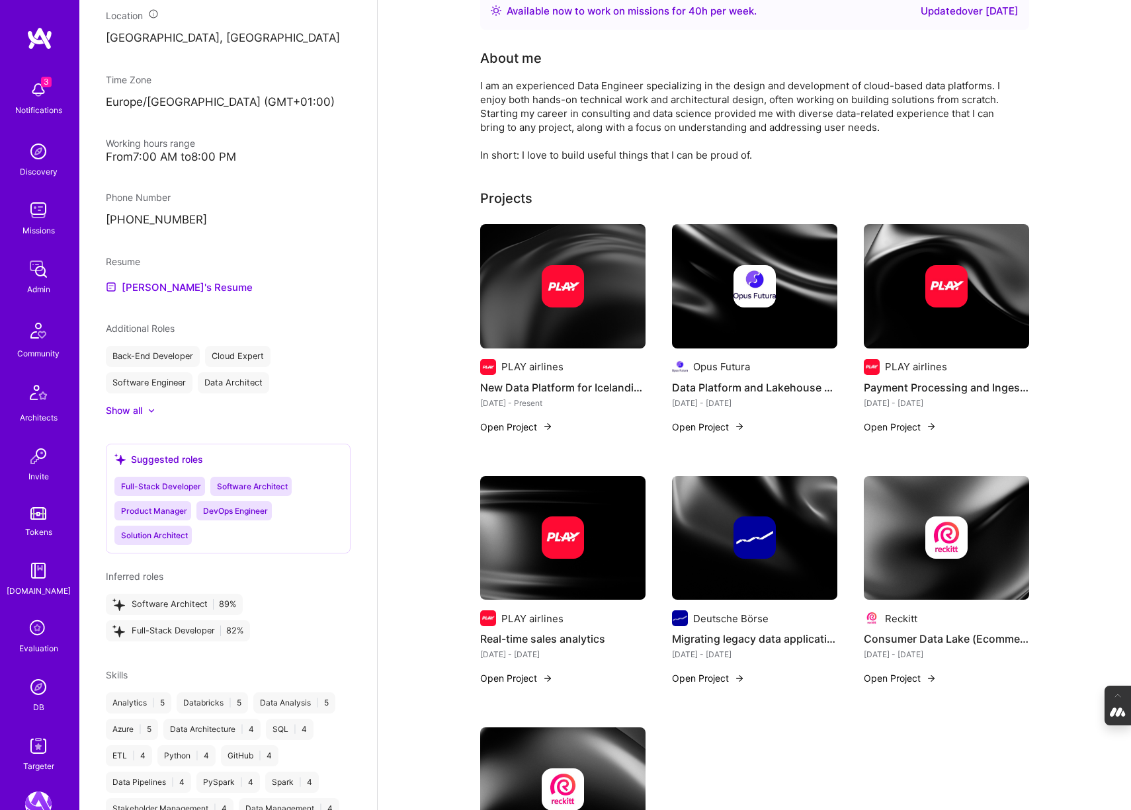
click at [588, 311] on img at bounding box center [562, 286] width 165 height 124
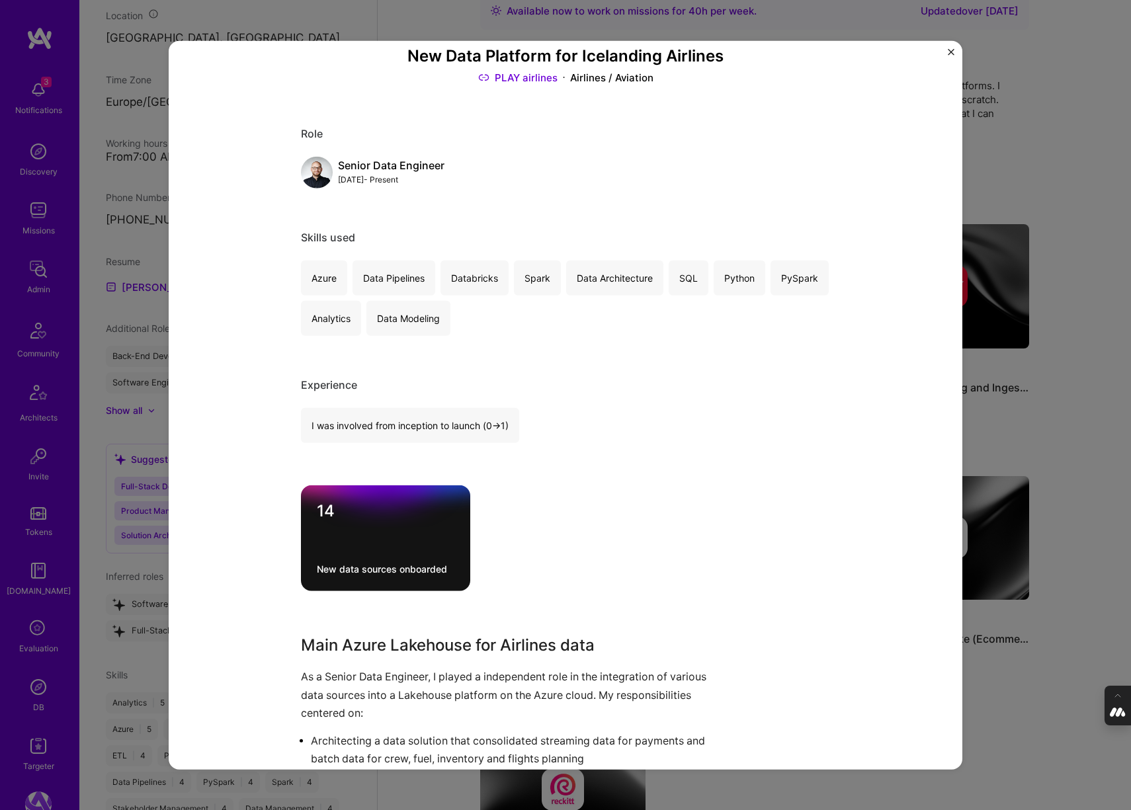
scroll to position [141, 0]
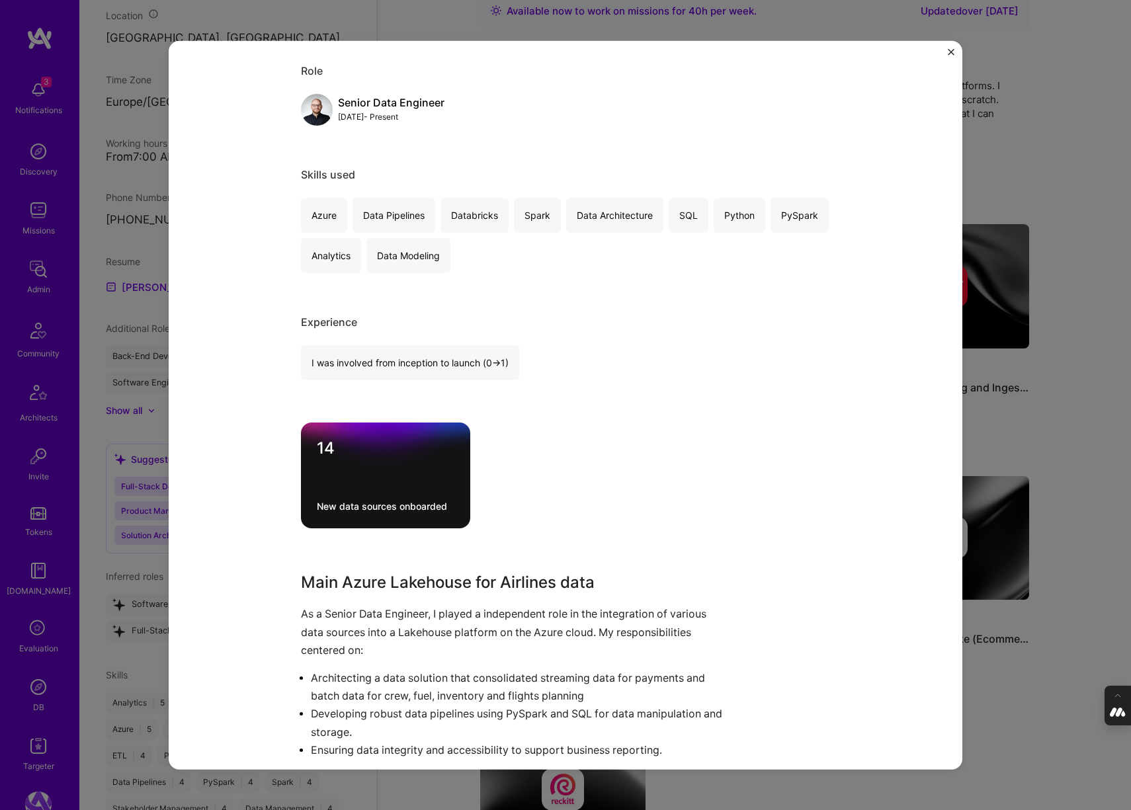
click at [1025, 186] on div "New Data Platform for Icelanding Airlines PLAY airlines Airlines / Aviation Rol…" at bounding box center [565, 405] width 1131 height 810
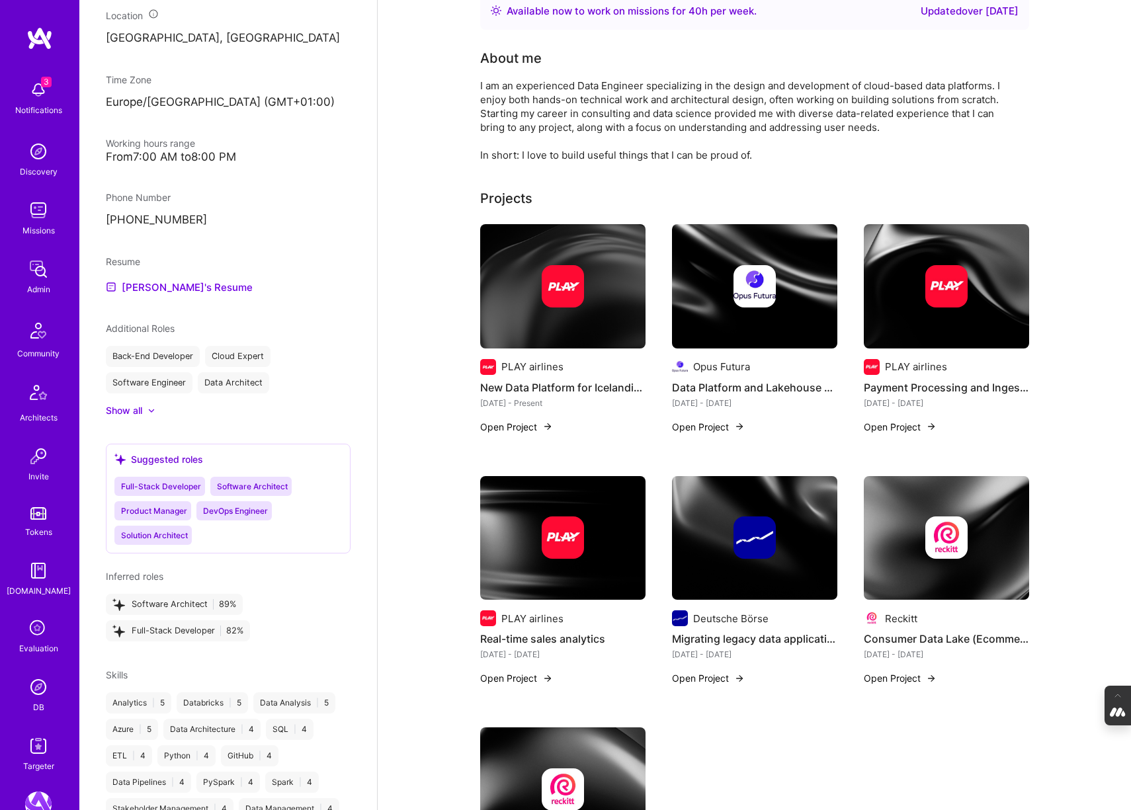
click at [803, 284] on div at bounding box center [754, 286] width 165 height 42
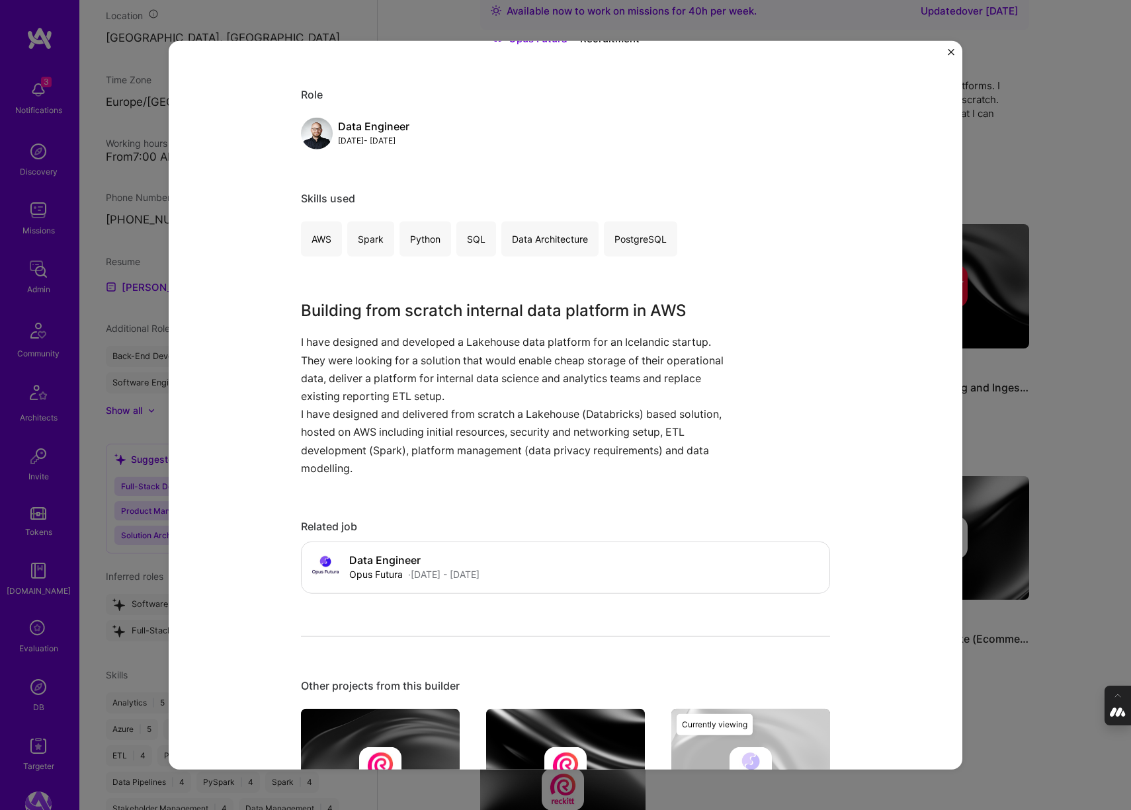
scroll to position [118, 0]
click at [1053, 198] on div "Data Platform and Lakehouse built in AWS Opus Futura Recruitment Role Data Engi…" at bounding box center [565, 405] width 1131 height 810
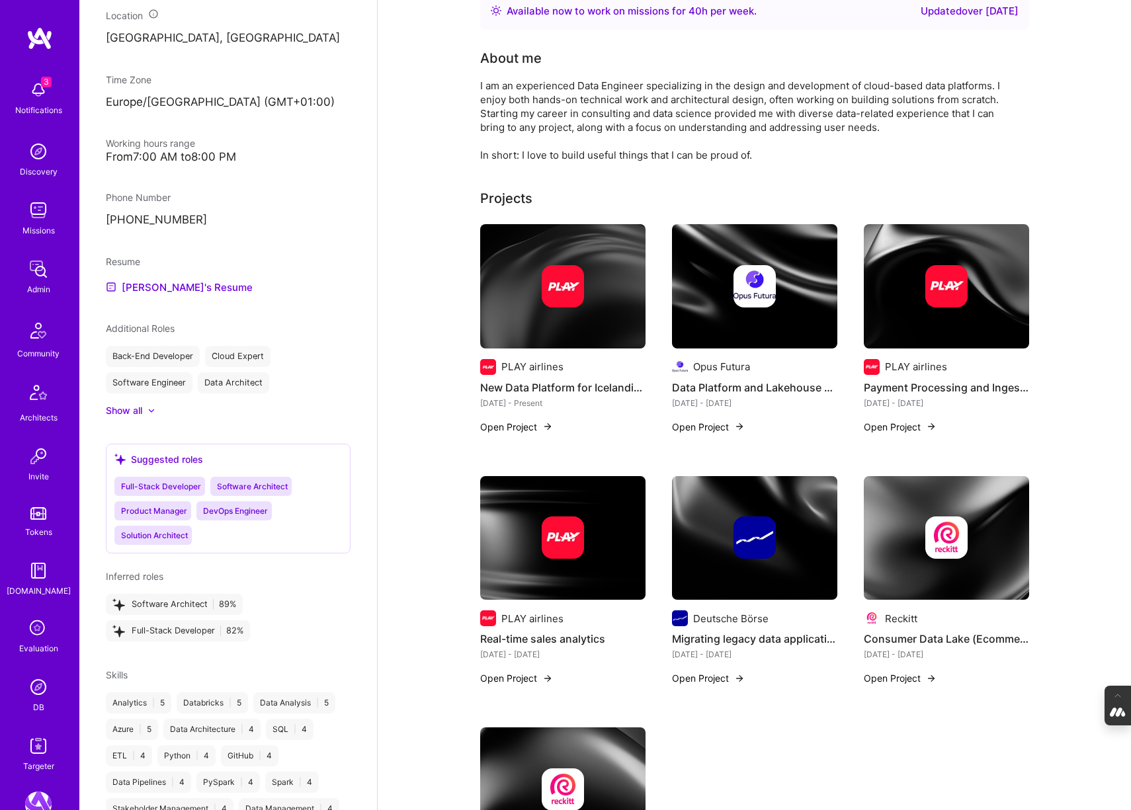
click at [999, 286] on div at bounding box center [946, 286] width 165 height 42
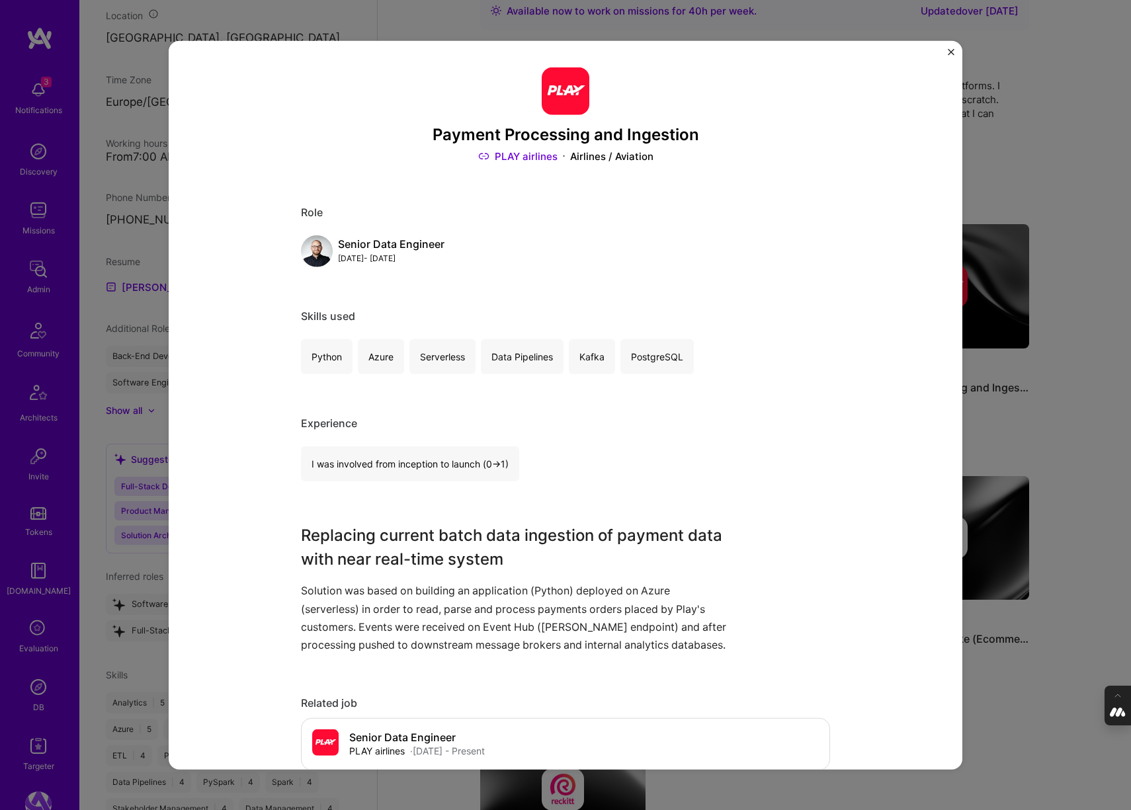
click at [1061, 177] on div "Payment Processing and Ingestion PLAY airlines Airlines / Aviation Role Senior …" at bounding box center [565, 405] width 1131 height 810
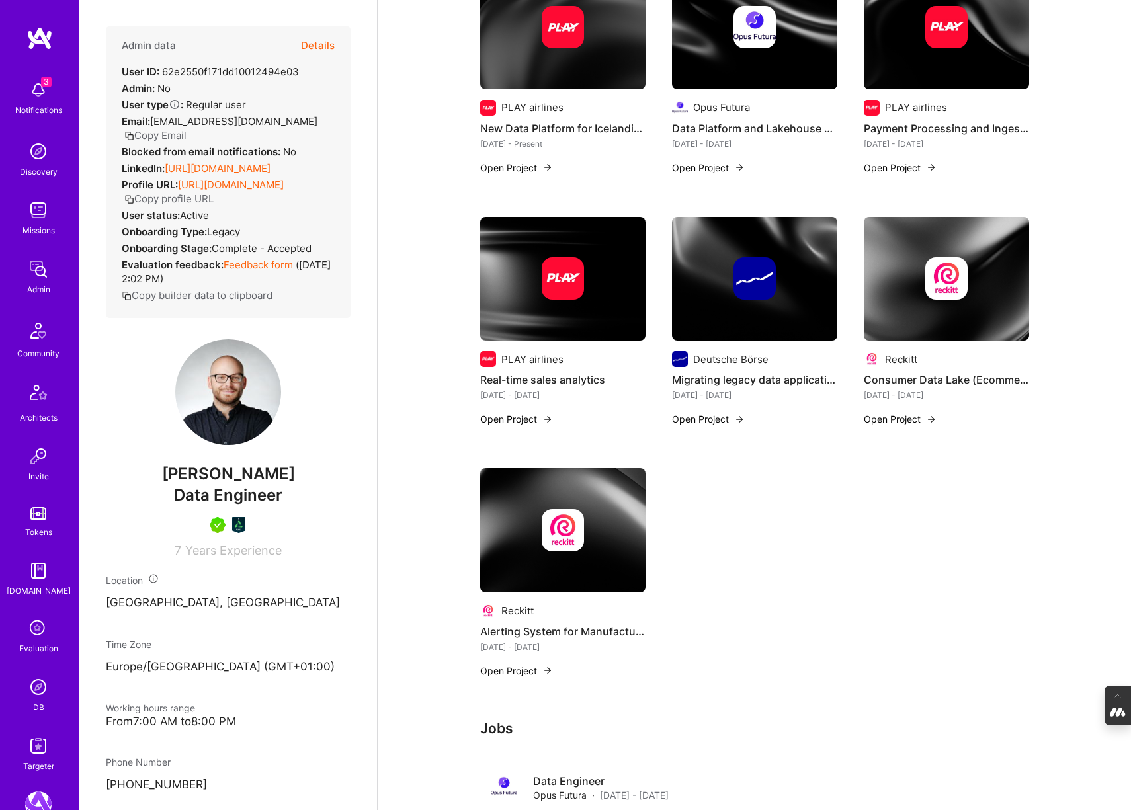
click at [313, 484] on span "[PERSON_NAME]" at bounding box center [228, 474] width 245 height 20
drag, startPoint x: 309, startPoint y: 496, endPoint x: 155, endPoint y: 499, distance: 154.7
click at [155, 484] on span "[PERSON_NAME]" at bounding box center [228, 474] width 245 height 20
copy span "[PERSON_NAME]"
